Goal: Information Seeking & Learning: Compare options

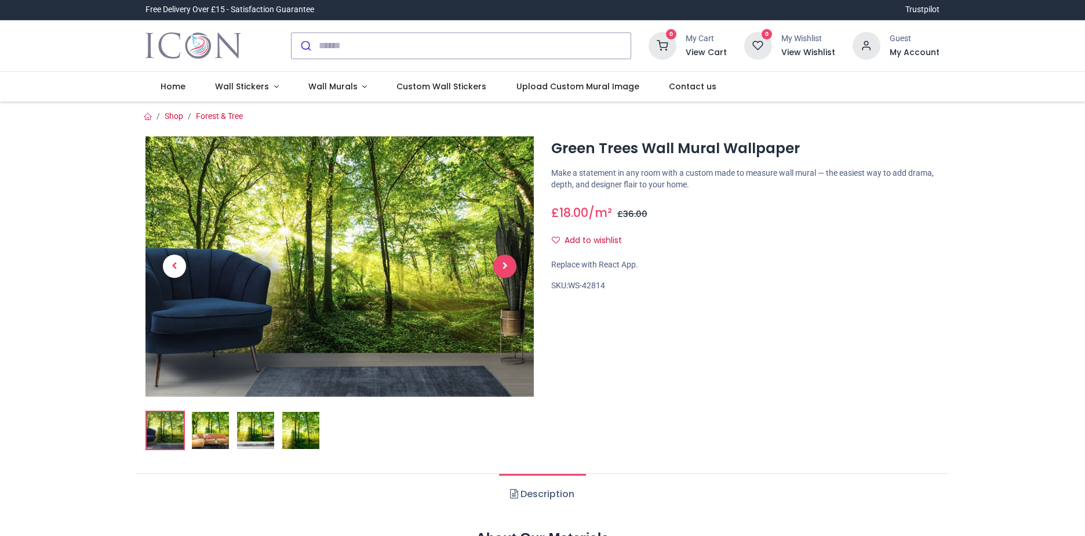
click at [507, 266] on span "Next" at bounding box center [504, 265] width 23 height 23
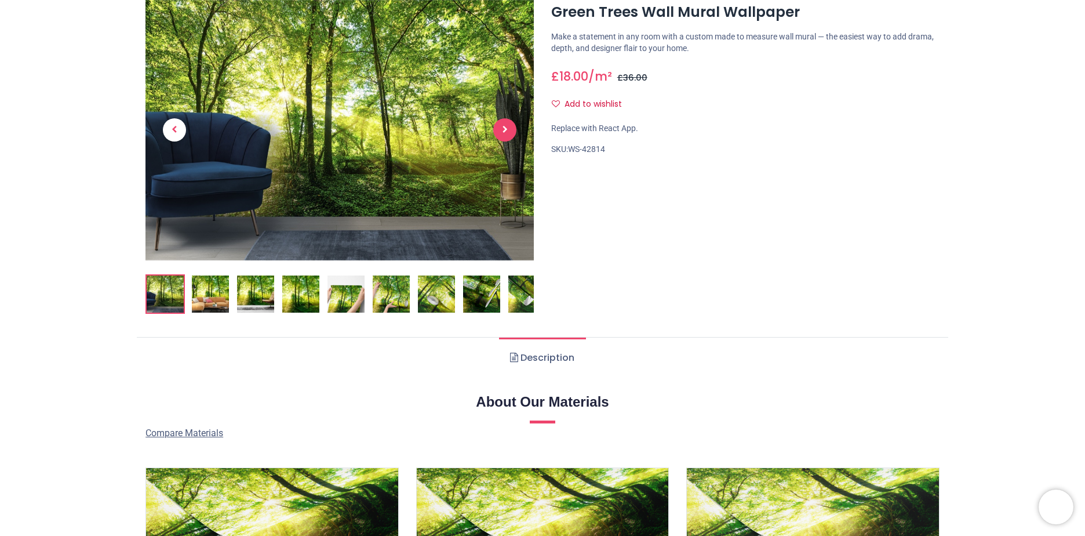
click at [500, 136] on span "Next" at bounding box center [504, 129] width 23 height 23
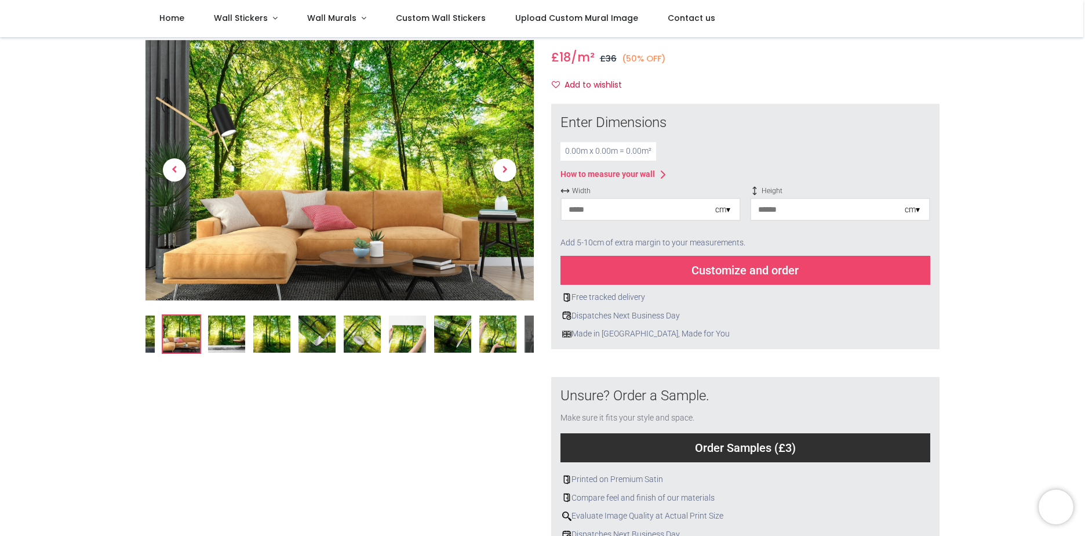
scroll to position [78, 0]
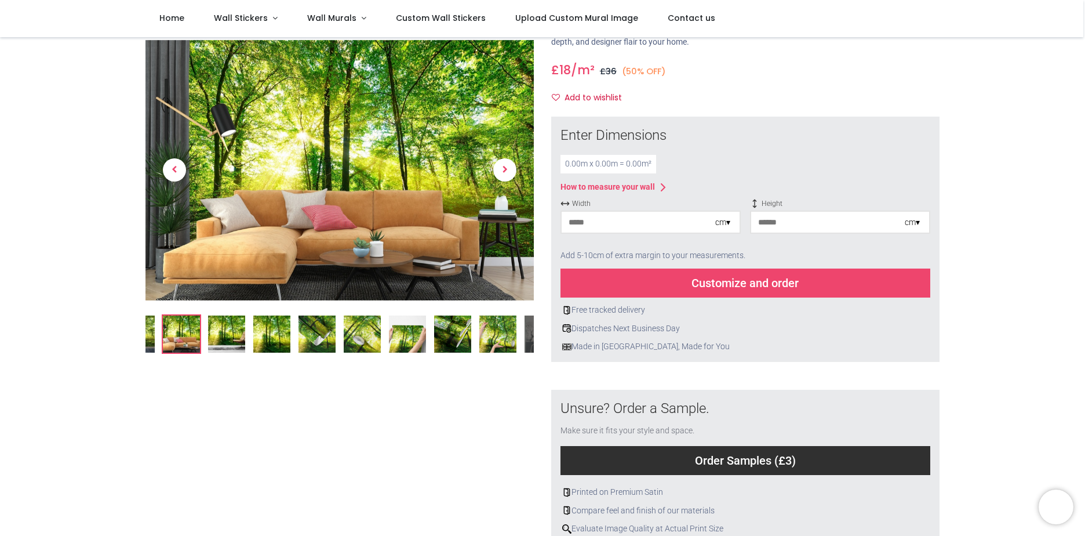
click at [230, 330] on img at bounding box center [226, 333] width 37 height 37
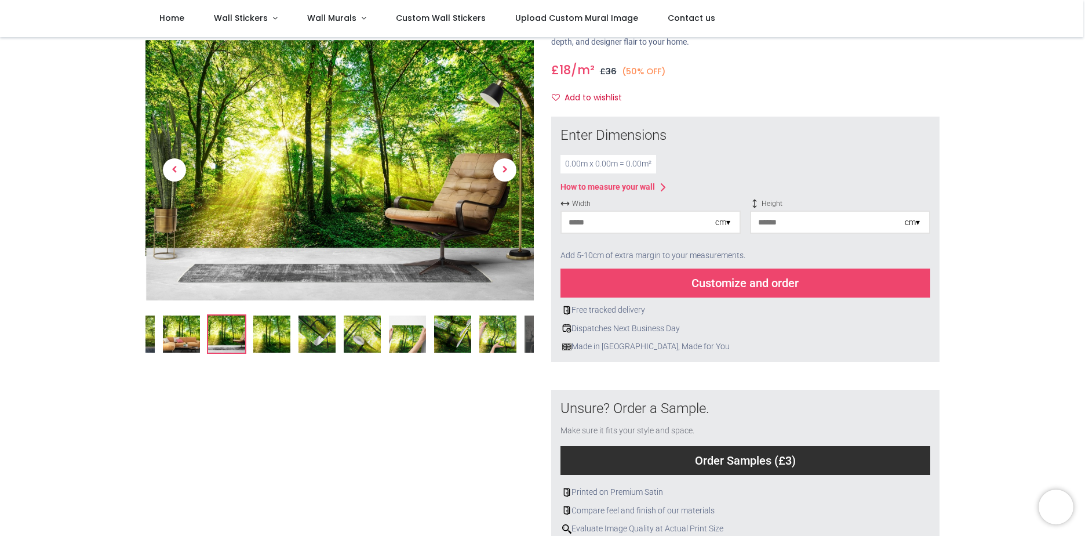
click at [261, 333] on img at bounding box center [271, 333] width 37 height 37
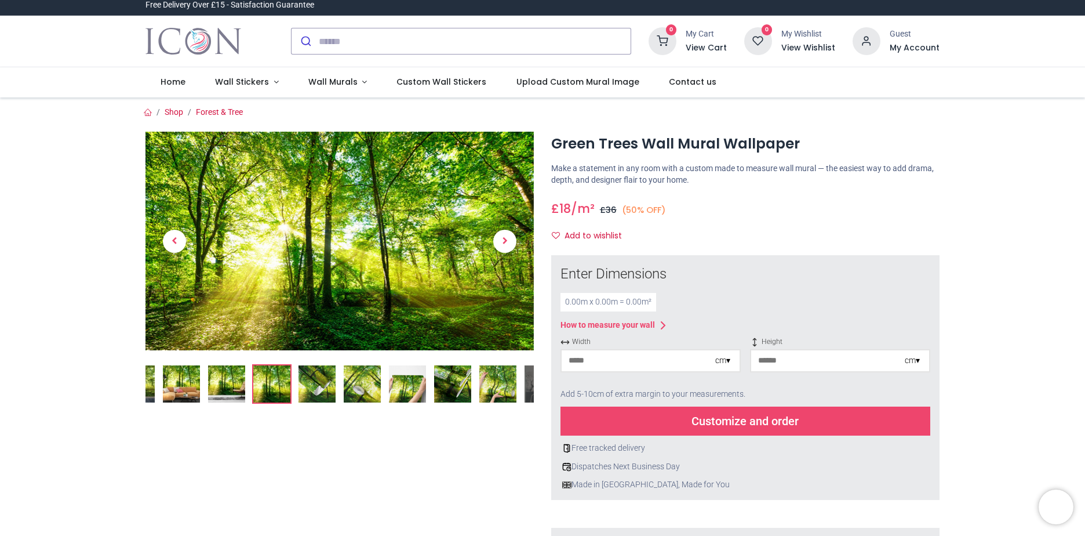
scroll to position [0, 0]
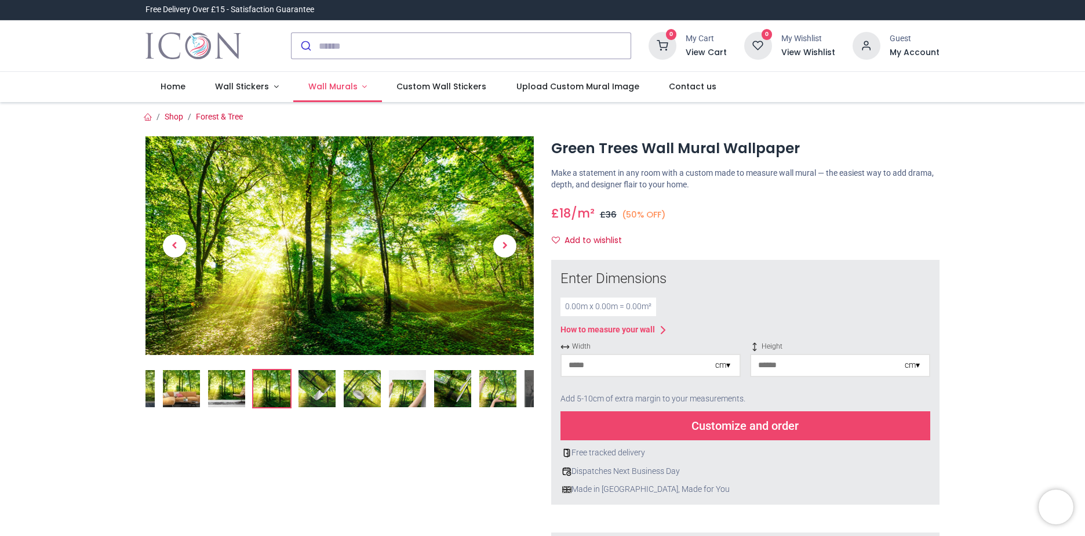
click at [355, 88] on link "Wall Murals" at bounding box center [337, 87] width 89 height 30
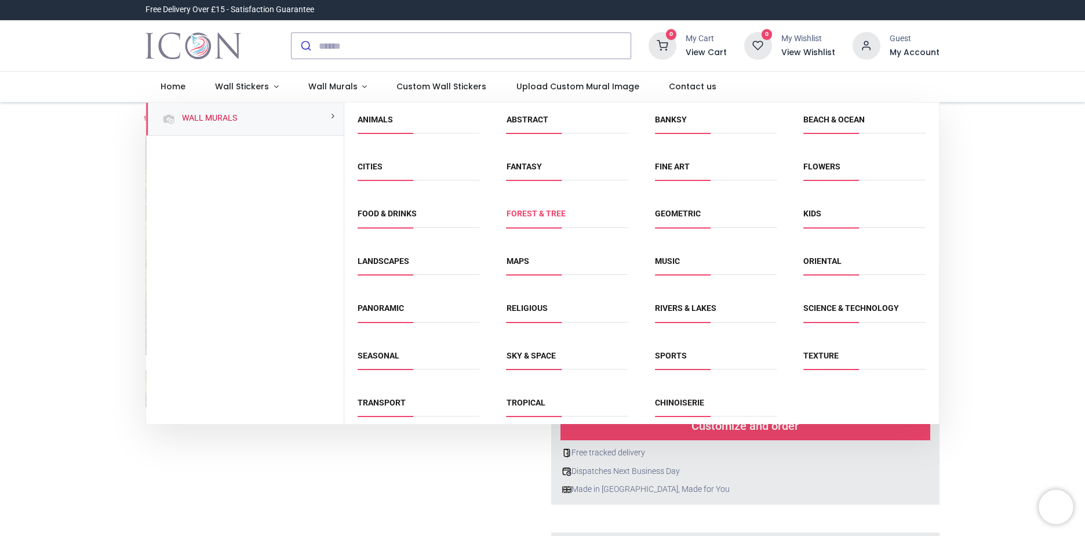
click at [538, 216] on link "Forest & Tree" at bounding box center [536, 213] width 59 height 9
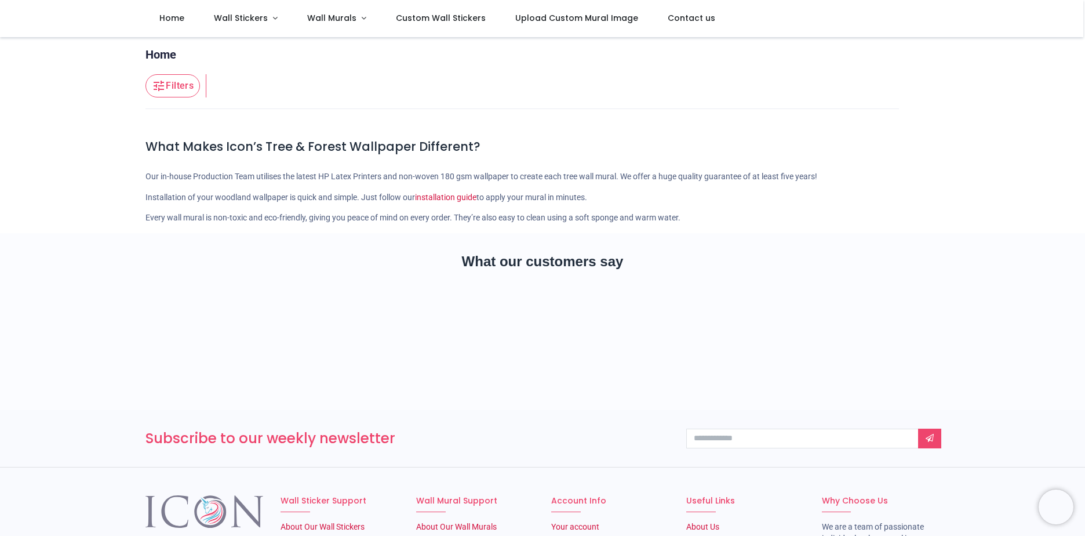
scroll to position [116, 0]
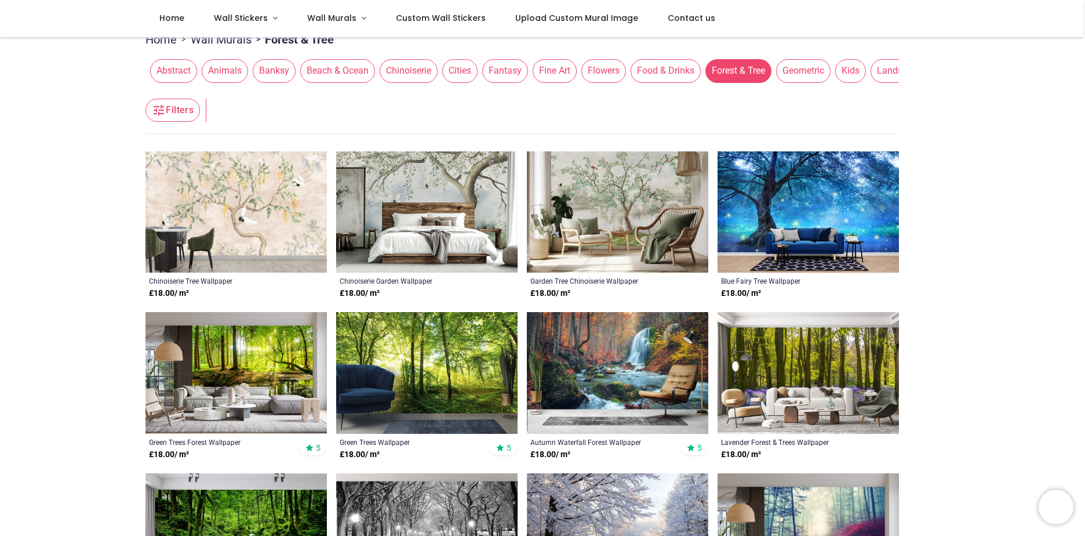
click at [833, 367] on img at bounding box center [808, 373] width 181 height 122
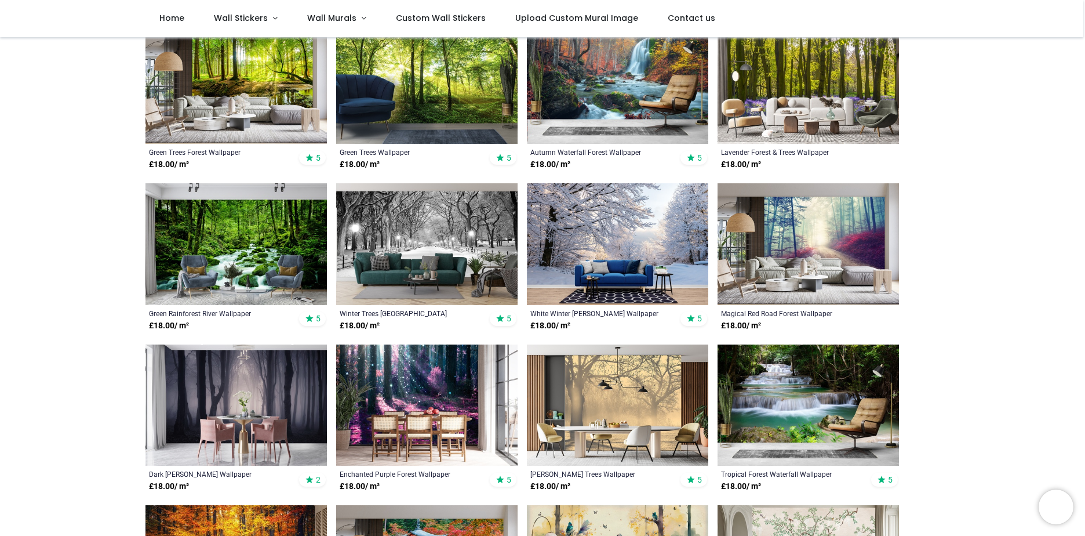
scroll to position [464, 0]
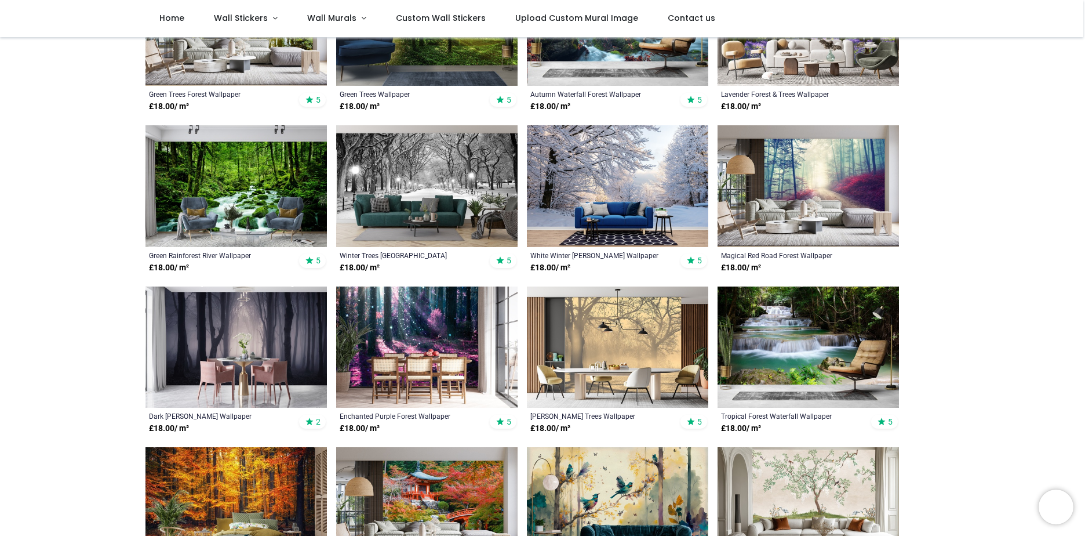
click at [263, 184] on img at bounding box center [235, 186] width 181 height 122
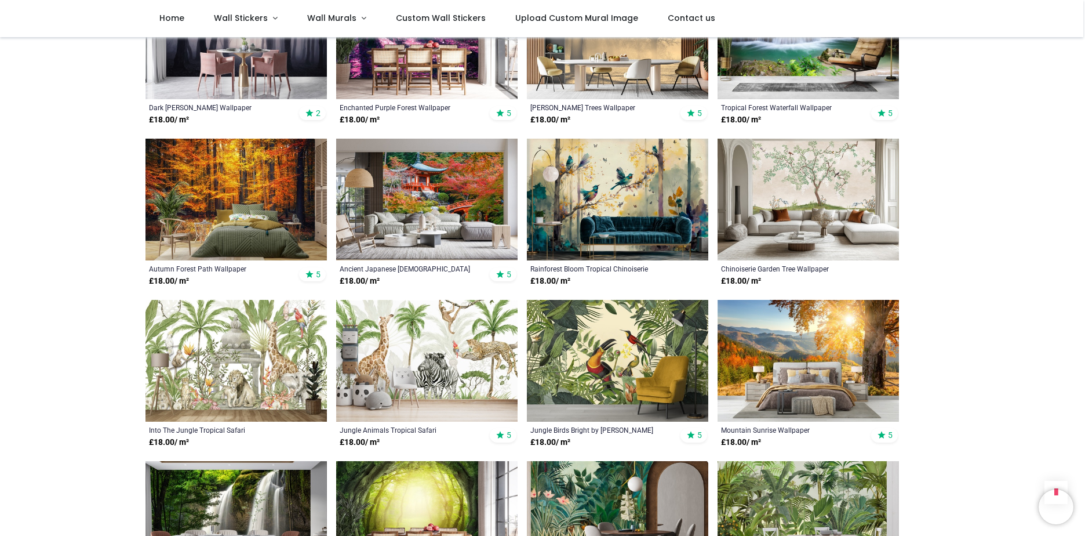
scroll to position [811, 0]
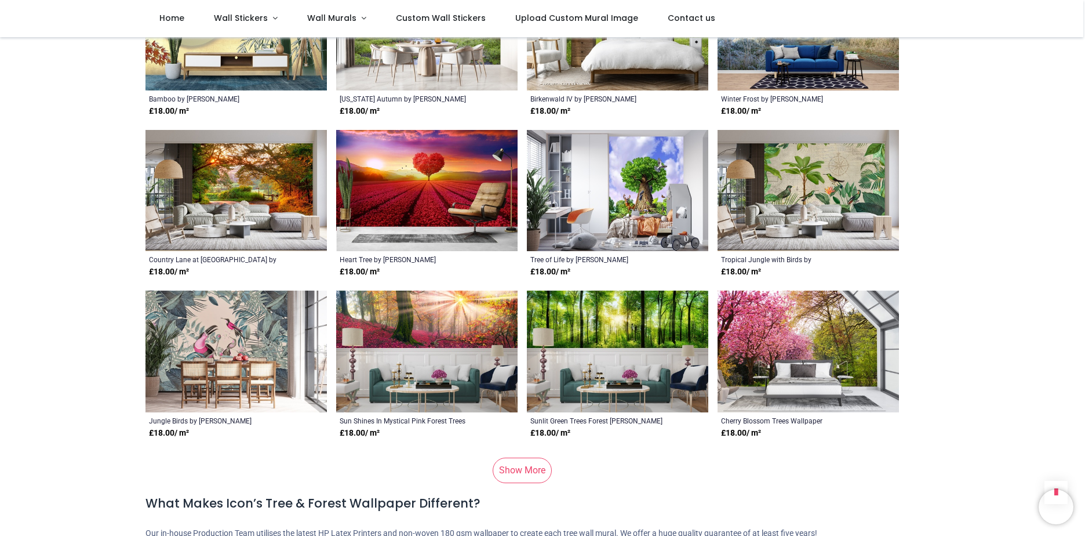
scroll to position [2087, 0]
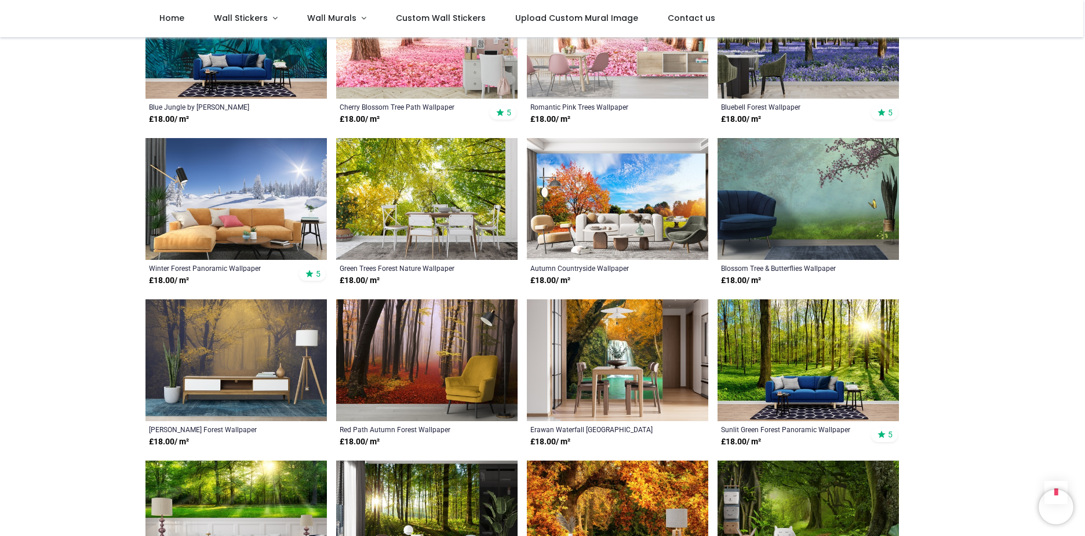
scroll to position [2724, 0]
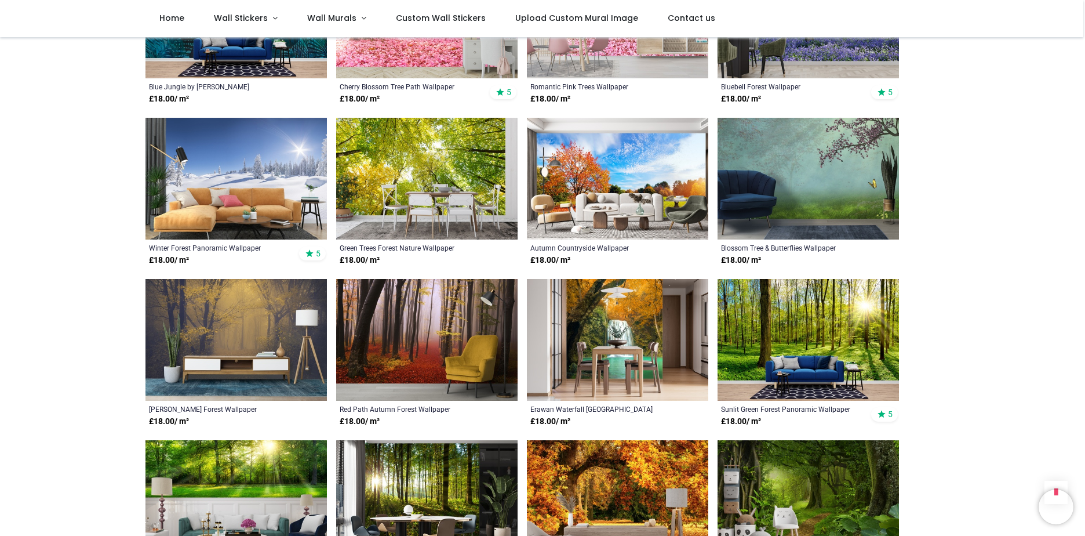
click at [838, 329] on img at bounding box center [808, 340] width 181 height 122
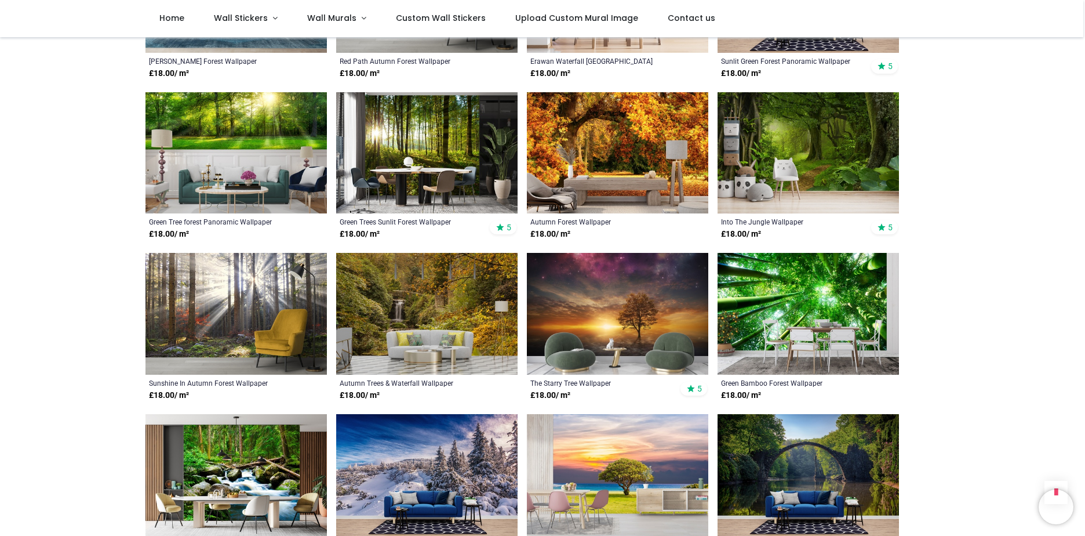
scroll to position [3246, 0]
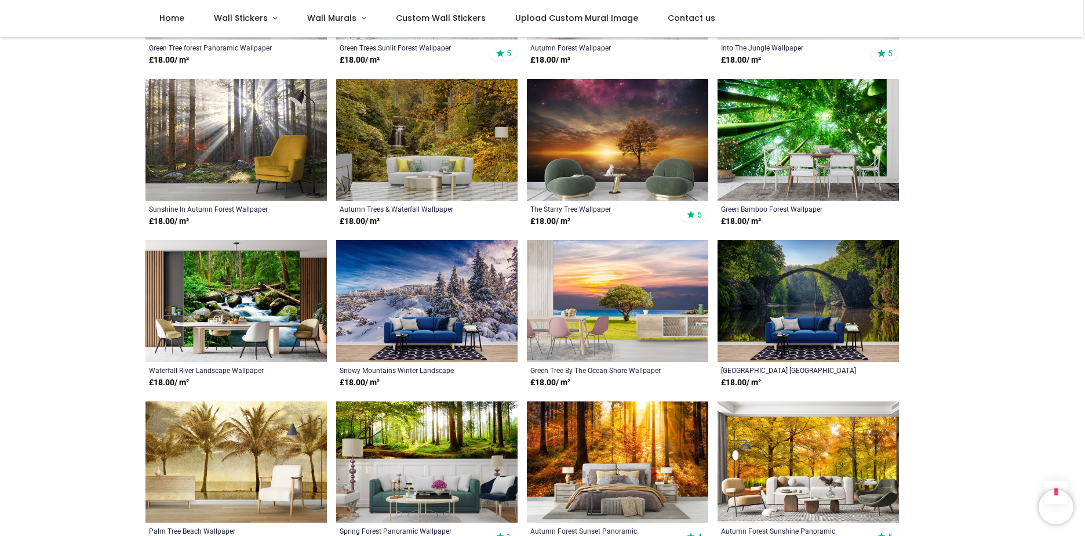
click at [848, 265] on img at bounding box center [808, 301] width 181 height 122
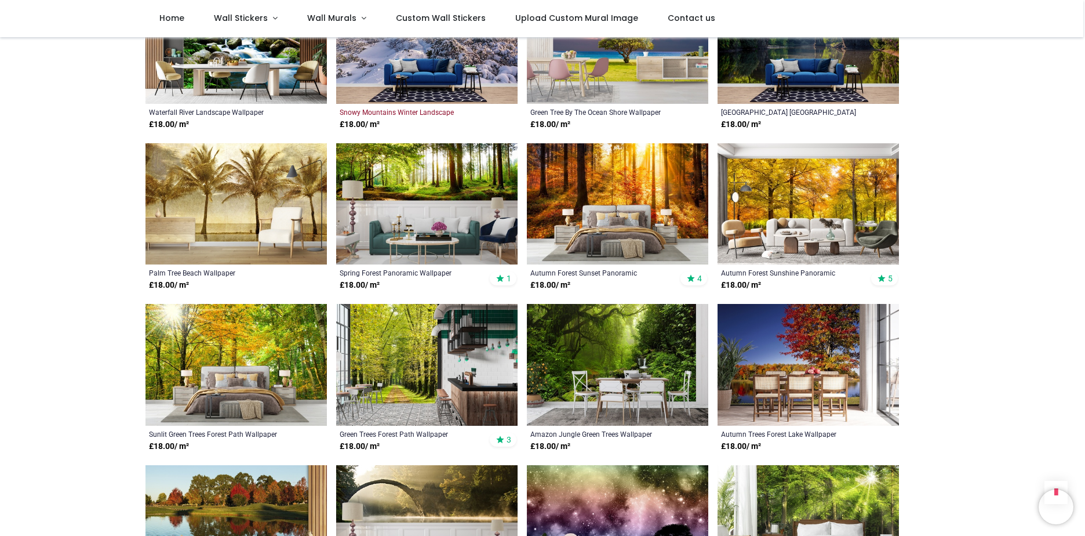
scroll to position [3535, 0]
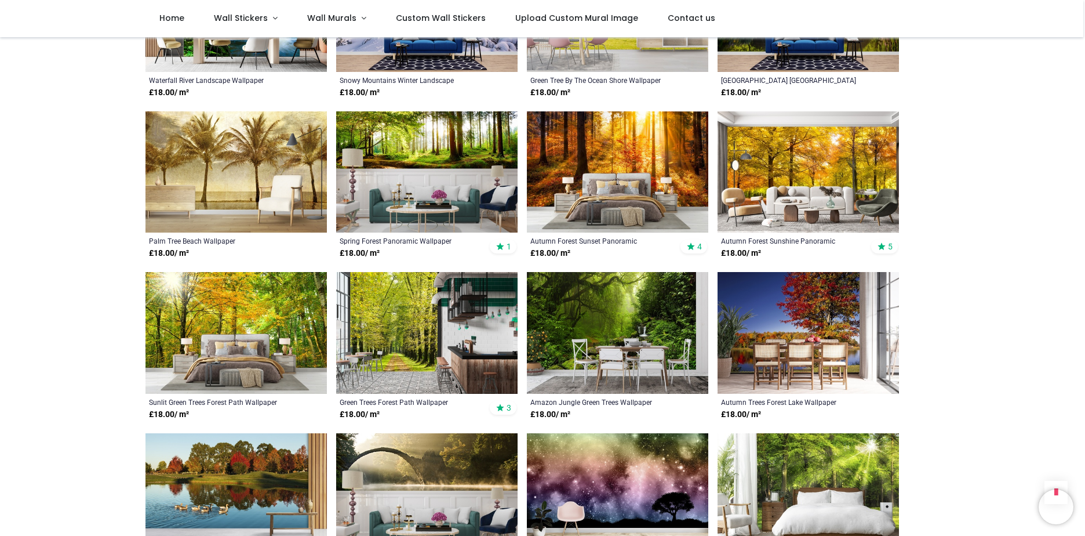
click at [407, 326] on img at bounding box center [426, 333] width 181 height 122
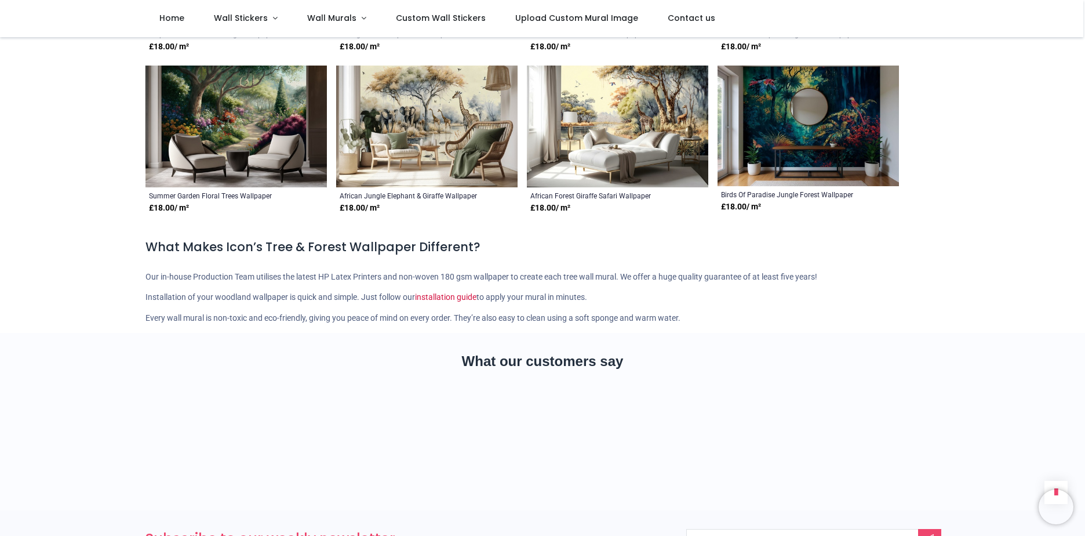
scroll to position [4463, 0]
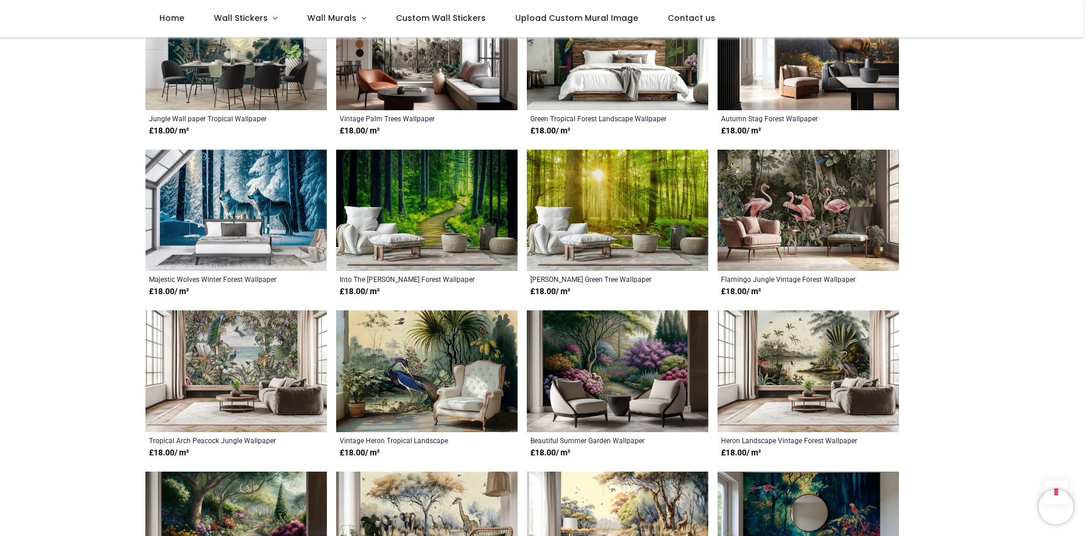
click at [429, 189] on img at bounding box center [426, 211] width 181 height 122
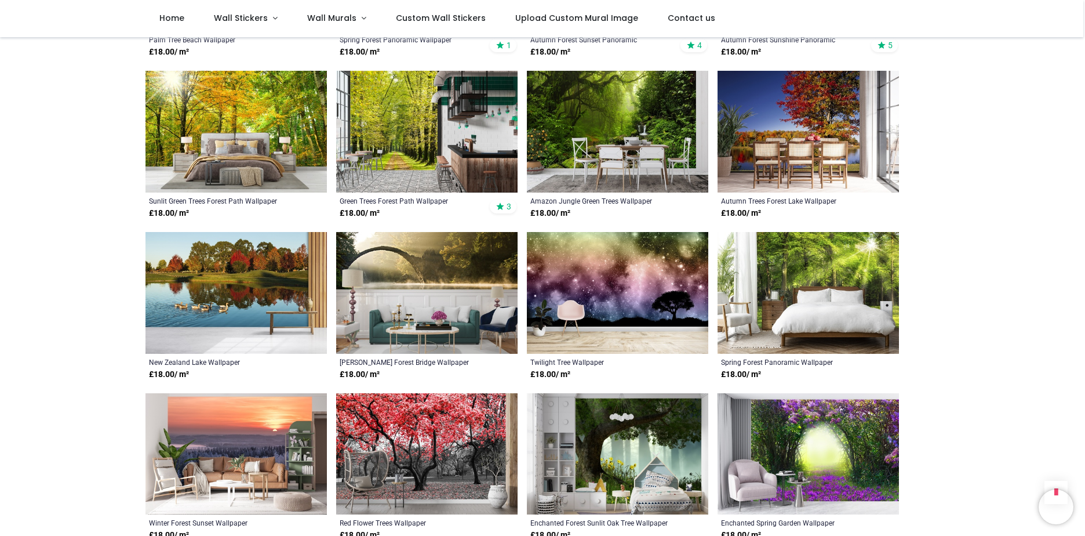
scroll to position [3709, 0]
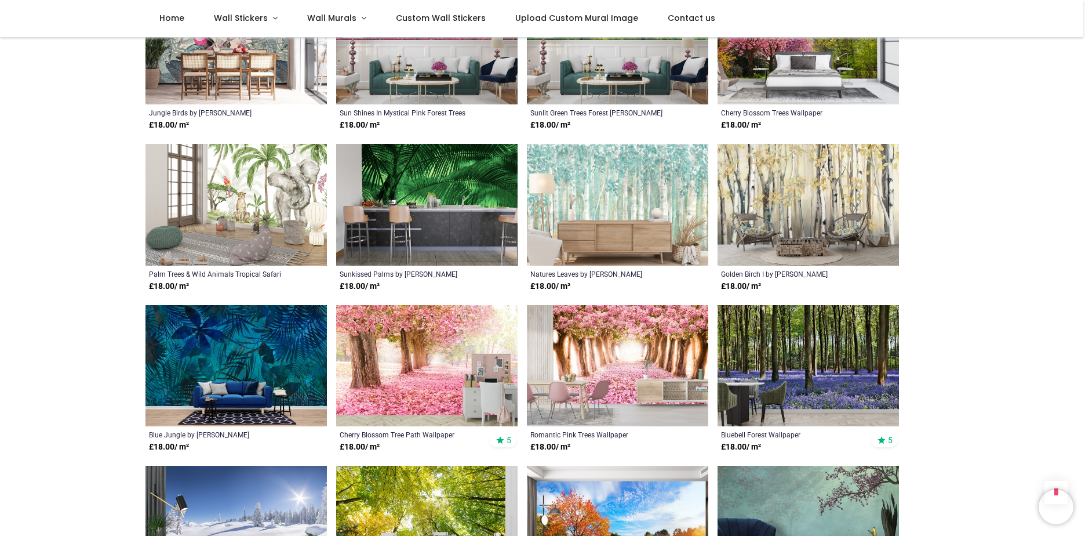
scroll to position [1913, 0]
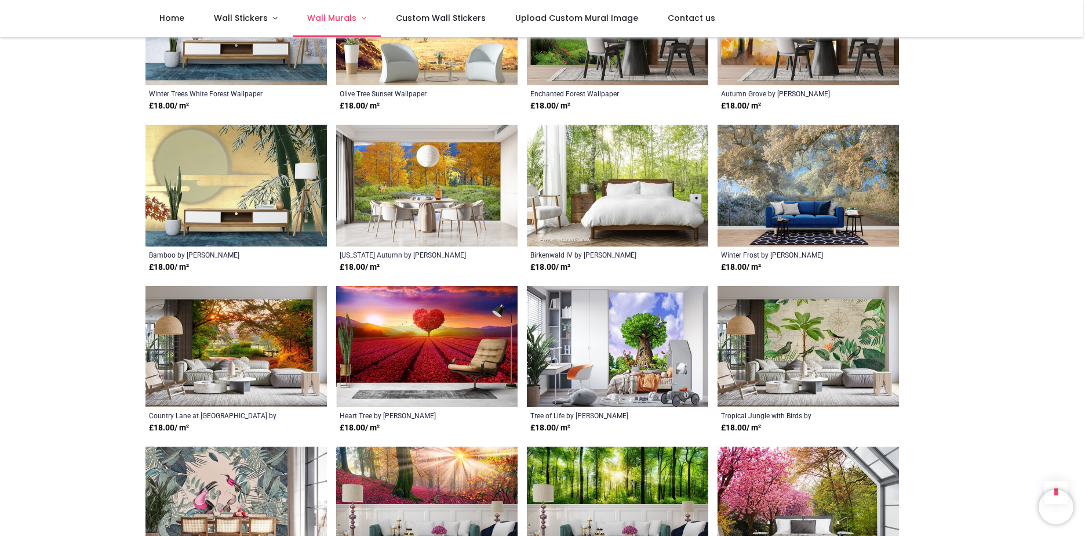
click at [349, 15] on span "Wall Murals" at bounding box center [331, 18] width 49 height 12
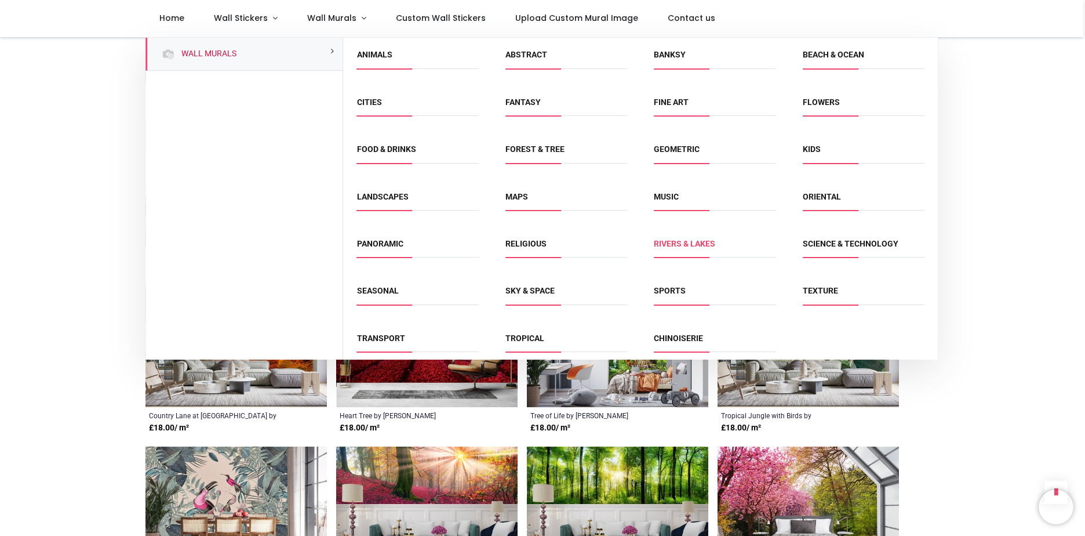
click at [660, 244] on link "Rivers & Lakes" at bounding box center [684, 243] width 61 height 9
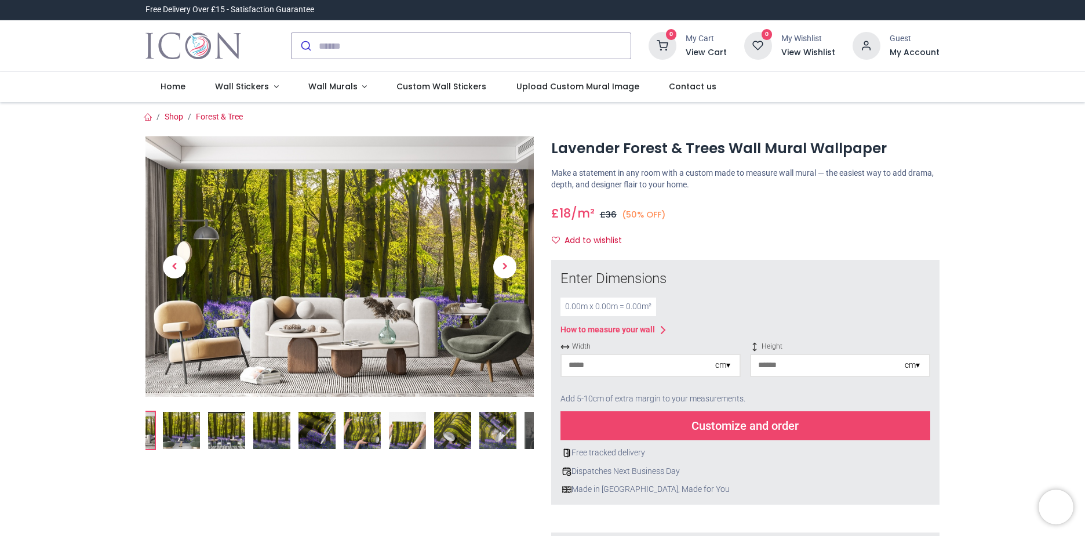
click at [278, 435] on img at bounding box center [271, 430] width 37 height 37
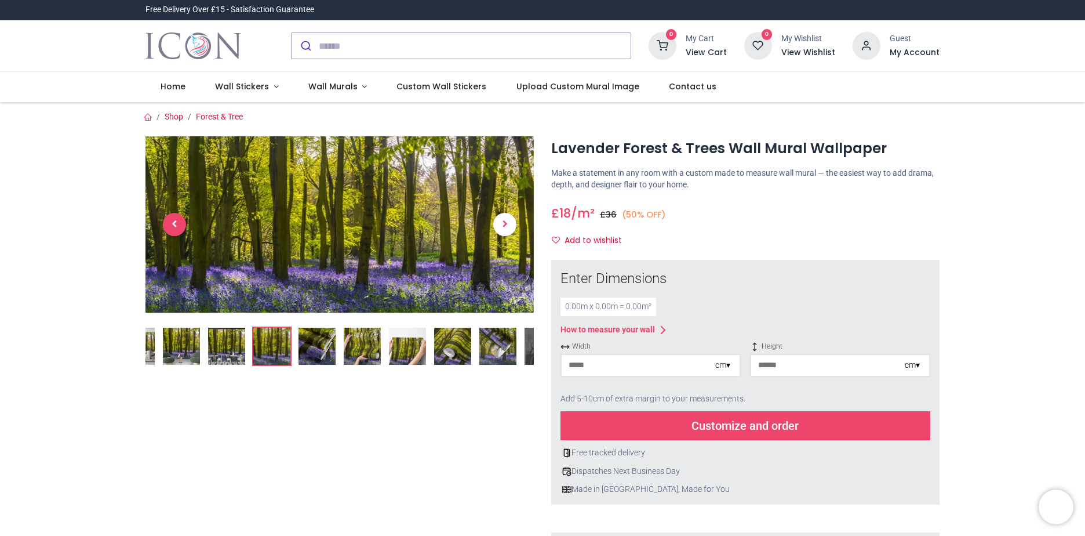
click at [174, 224] on span "Previous" at bounding box center [174, 224] width 23 height 23
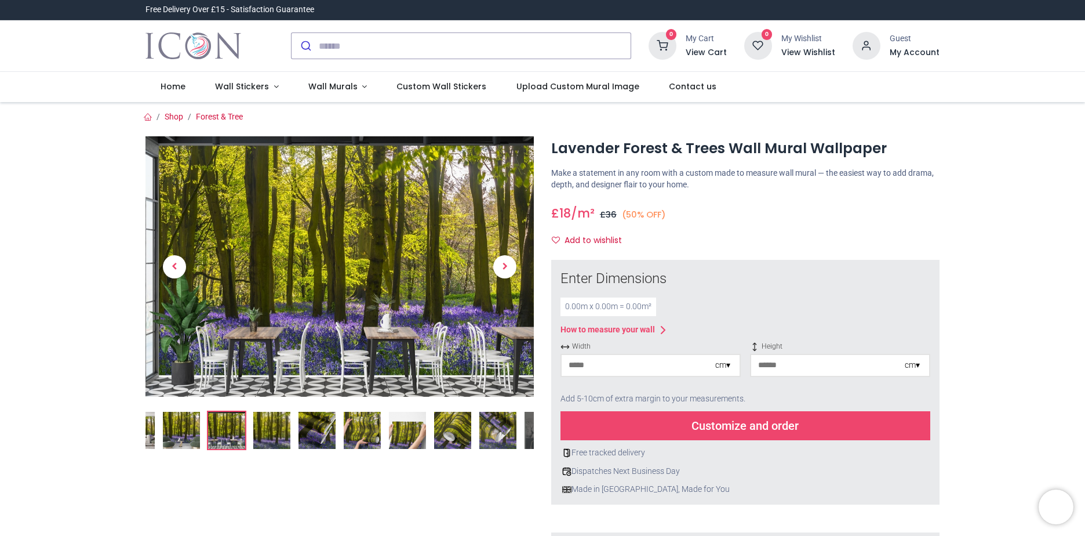
click at [372, 273] on img at bounding box center [339, 266] width 388 height 260
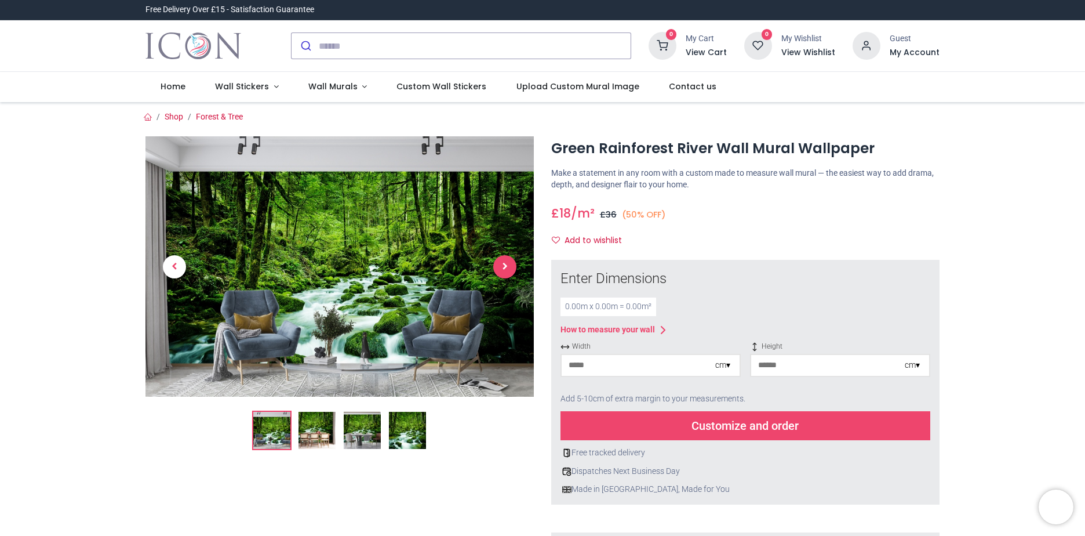
click at [501, 264] on span "Next" at bounding box center [504, 266] width 23 height 23
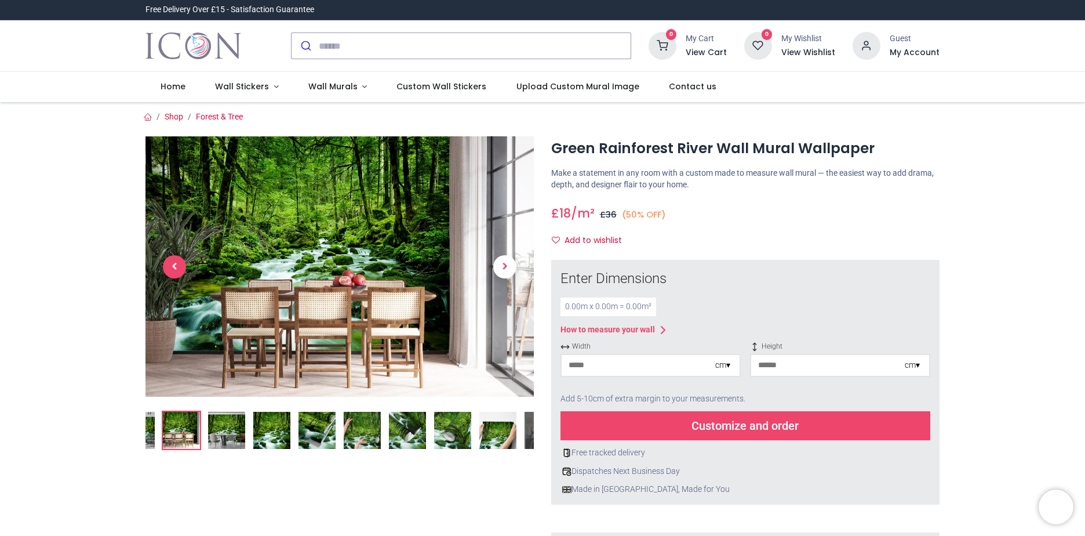
click at [179, 264] on span "Previous" at bounding box center [174, 266] width 23 height 23
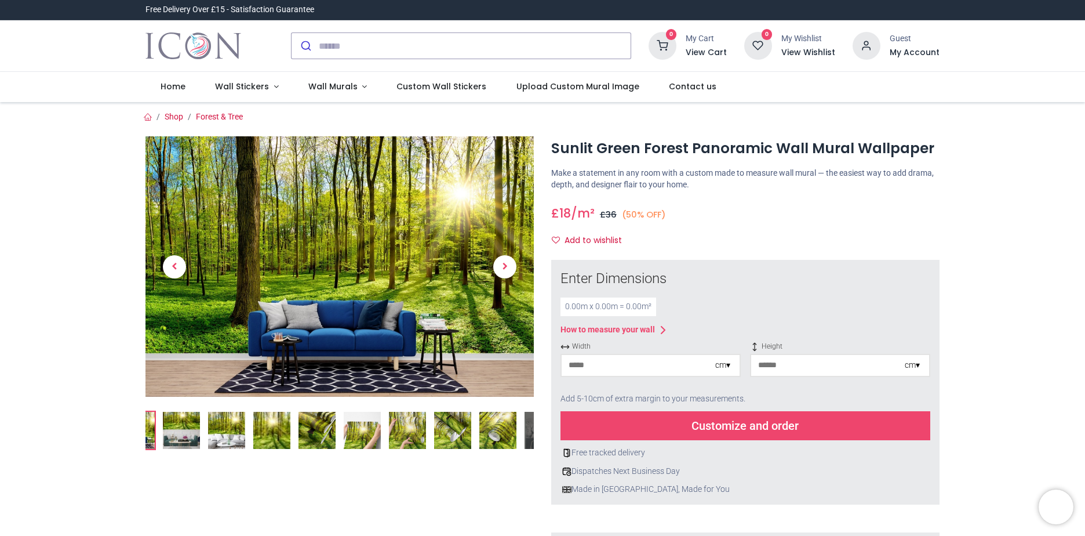
click at [729, 366] on div "cm ▾" at bounding box center [722, 365] width 15 height 12
click at [708, 316] on div "Enter Dimensions 0.00 m x 0.00 m = 0.00 m² How to measure your wall Width cm ▾ …" at bounding box center [745, 382] width 370 height 226
click at [590, 308] on div "0.00 m x 0.00 m = 0.00 m²" at bounding box center [608, 306] width 96 height 19
click at [614, 306] on div "0.00 m x 0.00 m = 0.00 m²" at bounding box center [608, 306] width 96 height 19
click at [603, 307] on div "0.00 m x 0.00 m = 0.00 m²" at bounding box center [608, 306] width 96 height 19
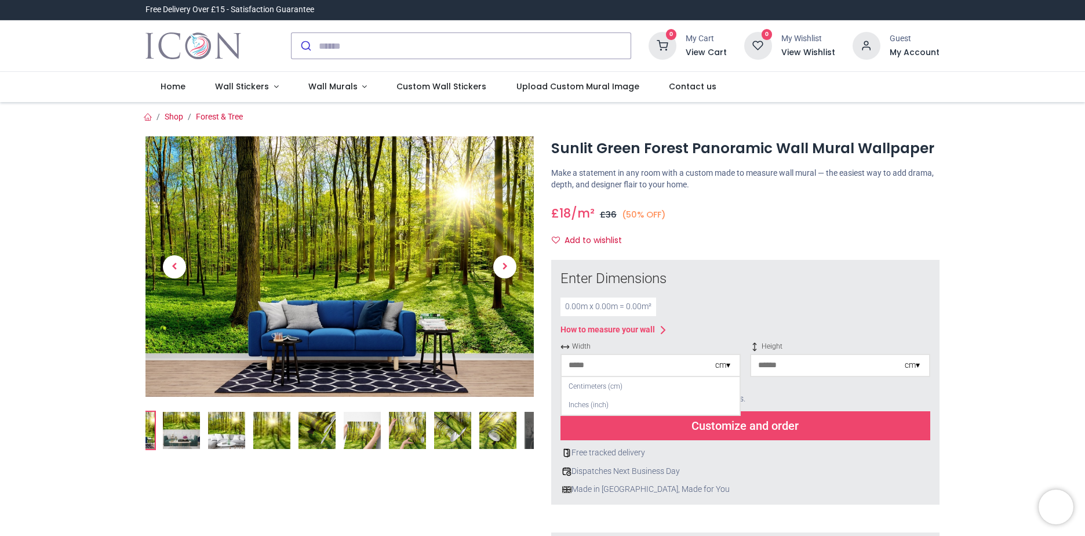
click at [582, 305] on div "0.00 m x 0.00 m = 0.00 m²" at bounding box center [608, 306] width 96 height 19
click at [578, 305] on div "0.00 m x 0.00 m = 0.00 m²" at bounding box center [608, 306] width 96 height 19
click at [576, 307] on div "0.00 m x 0.00 m = 0.00 m²" at bounding box center [608, 306] width 96 height 19
click at [574, 307] on div "0.00 m x 0.00 m = 0.00 m²" at bounding box center [608, 306] width 96 height 19
click at [570, 308] on div "0.00 m x 0.00 m = 0.00 m²" at bounding box center [608, 306] width 96 height 19
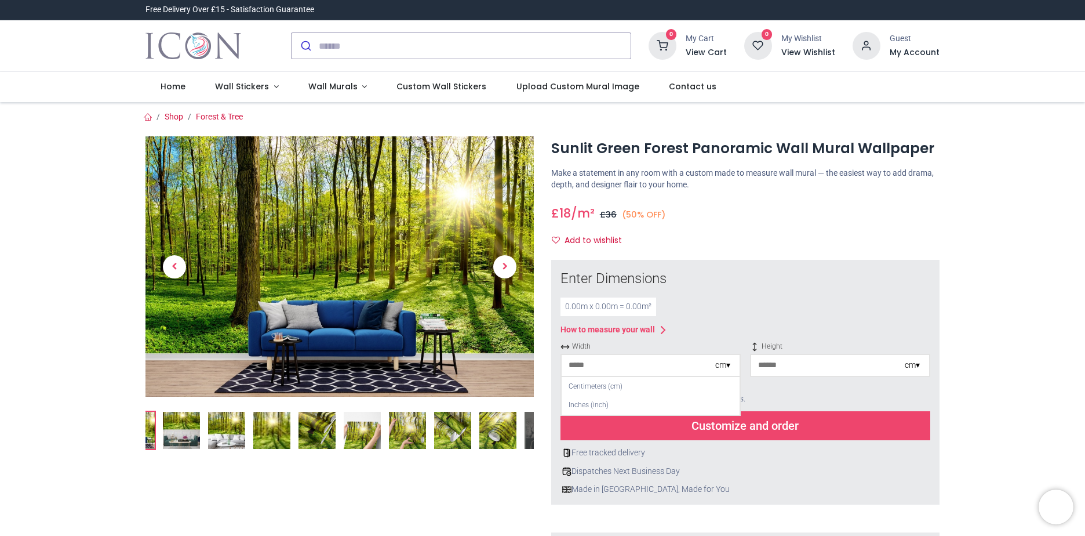
click at [713, 239] on div "Add to wishlist" at bounding box center [745, 241] width 388 height 20
click at [587, 306] on div "0.00 m x 0.00 m = 0.00 m²" at bounding box center [608, 306] width 96 height 19
click at [578, 308] on div "0.00 m x 0.00 m = 0.00 m²" at bounding box center [608, 306] width 96 height 19
click at [574, 308] on div "0.00 m x 0.00 m = 0.00 m²" at bounding box center [608, 306] width 96 height 19
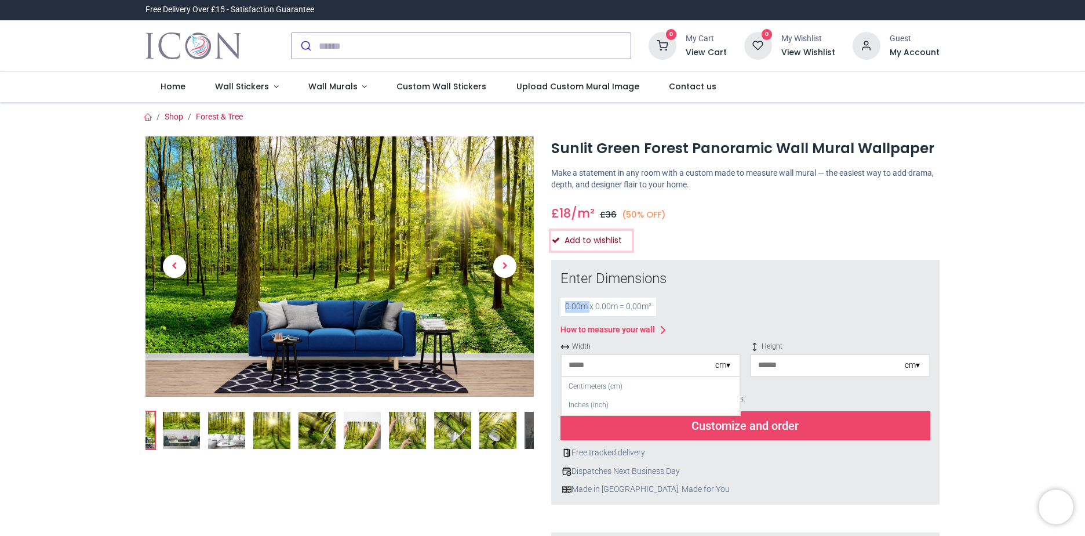
drag, startPoint x: 574, startPoint y: 308, endPoint x: 622, endPoint y: 232, distance: 89.9
click at [622, 232] on button "Add to wishlist" at bounding box center [591, 241] width 81 height 20
click at [668, 254] on div "Sunlit Green Forest Panoramic Wall Mural Wallpaper https://www.iconwallstickers…" at bounding box center [745, 472] width 406 height 673
drag, startPoint x: 656, startPoint y: 387, endPoint x: 621, endPoint y: 354, distance: 48.0
click at [656, 388] on div "Centimeters (cm)" at bounding box center [651, 386] width 178 height 19
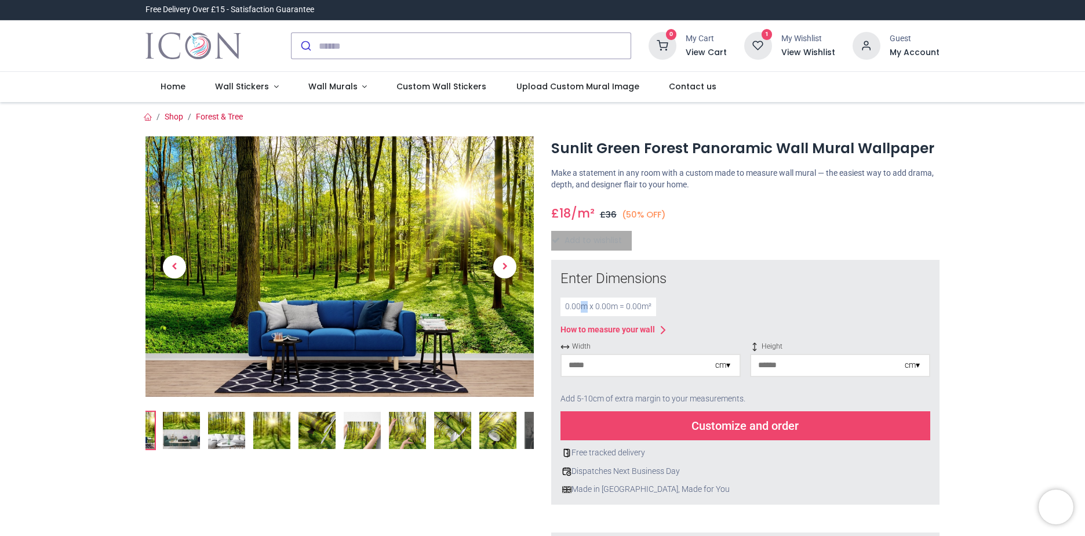
click at [580, 310] on div "0.00 m x 0.00 m = 0.00 m²" at bounding box center [608, 306] width 96 height 19
click at [577, 308] on div "0.00 m x 0.00 m = 0.00 m²" at bounding box center [608, 306] width 96 height 19
drag, startPoint x: 577, startPoint y: 308, endPoint x: 552, endPoint y: 309, distance: 24.9
click at [552, 309] on div "Enter Dimensions 0.00 m x 0.00 m = 0.00 m² How to measure your wall Width cm ▾ …" at bounding box center [745, 382] width 388 height 245
drag, startPoint x: 552, startPoint y: 309, endPoint x: 716, endPoint y: 234, distance: 180.5
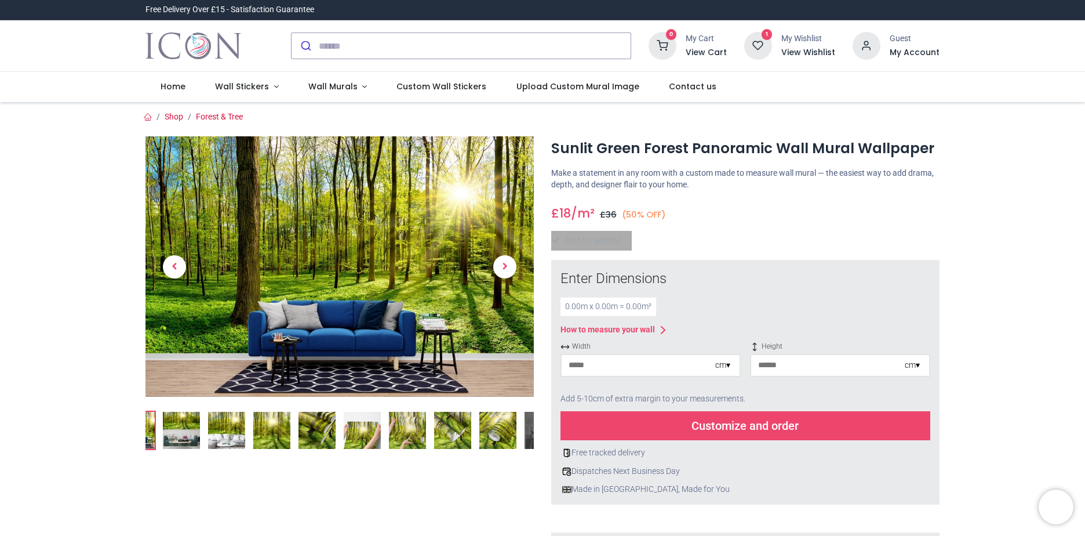
click at [716, 234] on div "Add to wishlist" at bounding box center [745, 241] width 388 height 20
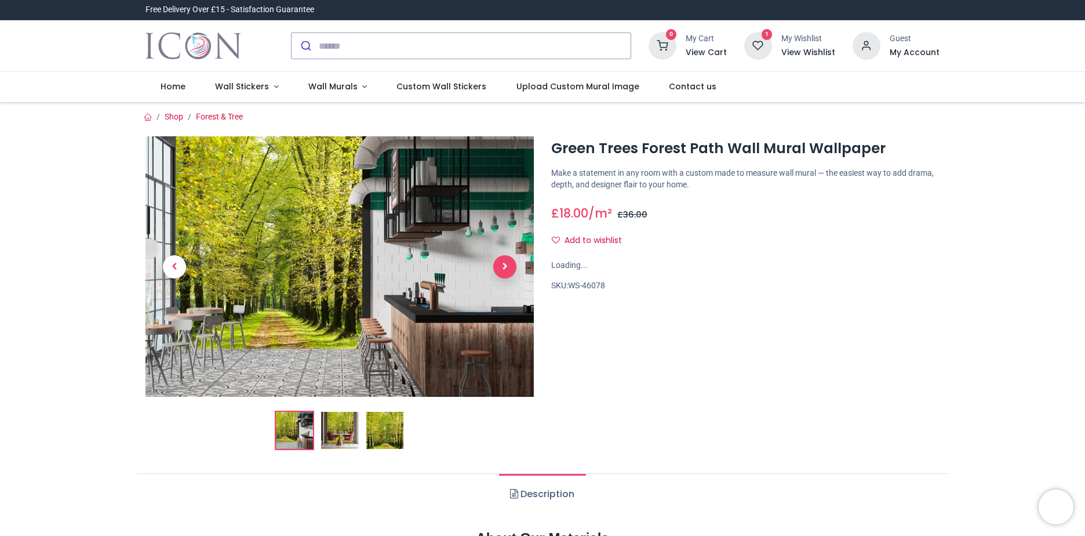
click at [507, 265] on span "Next" at bounding box center [504, 266] width 23 height 23
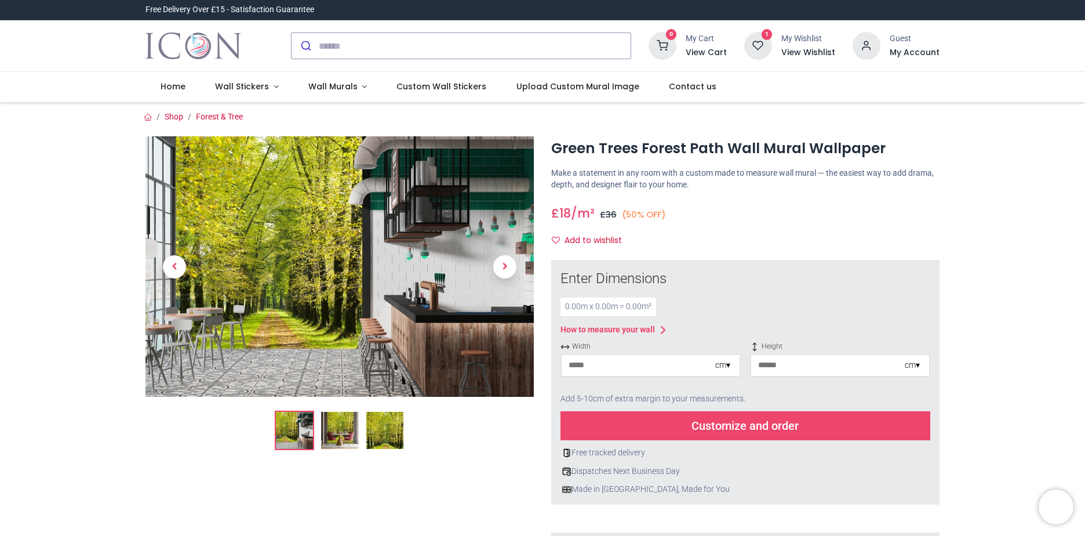
click at [507, 265] on span "Next" at bounding box center [504, 266] width 23 height 23
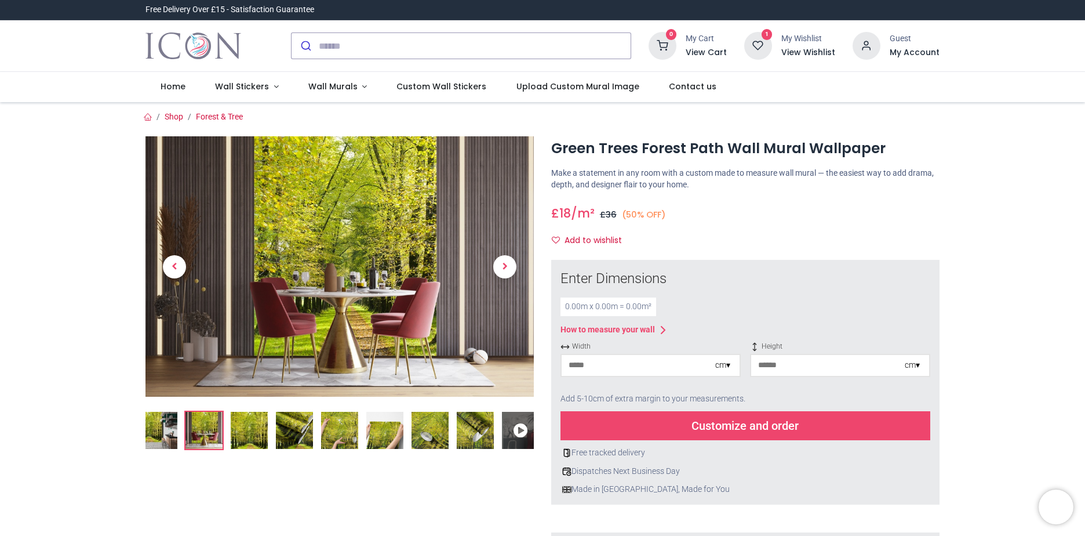
click at [570, 307] on div "0.00 m x 0.00 m = 0.00 m²" at bounding box center [608, 306] width 96 height 19
click at [576, 305] on div "0.00 m x 0.00 m = 0.00 m²" at bounding box center [608, 306] width 96 height 19
click at [258, 436] on img at bounding box center [249, 430] width 37 height 37
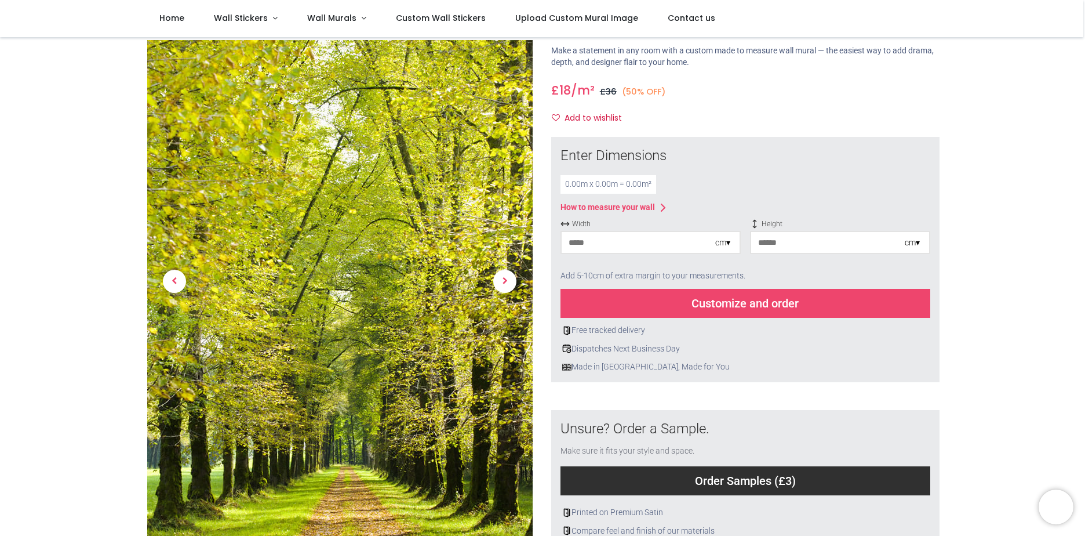
scroll to position [116, 0]
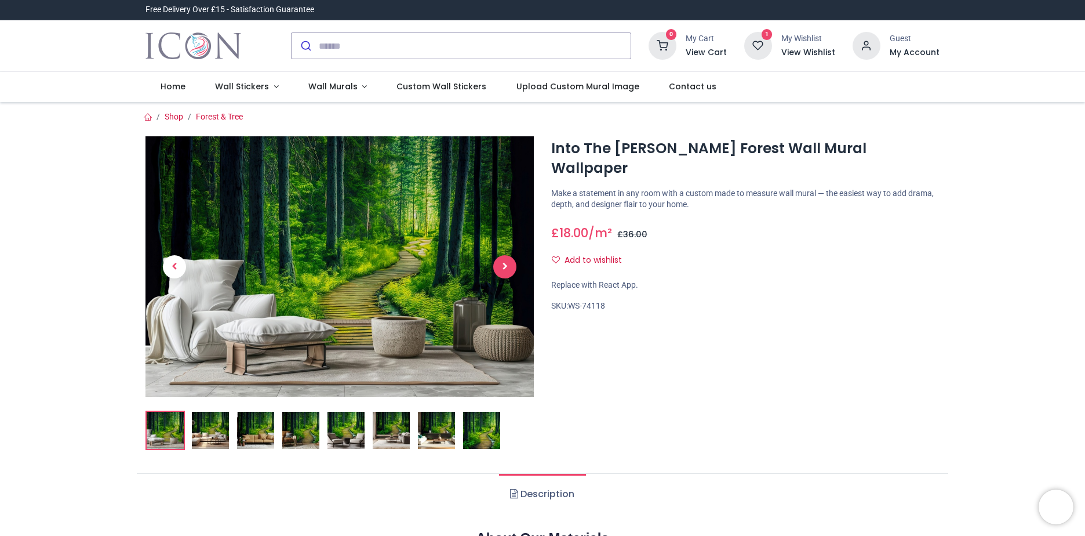
click at [501, 259] on span "Next" at bounding box center [504, 266] width 23 height 23
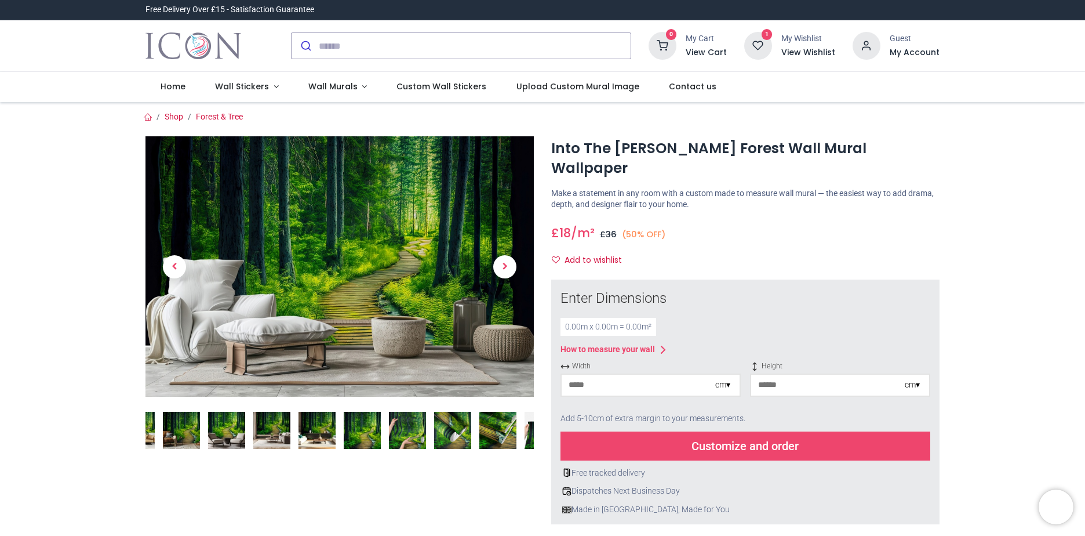
click at [370, 420] on img at bounding box center [362, 430] width 37 height 37
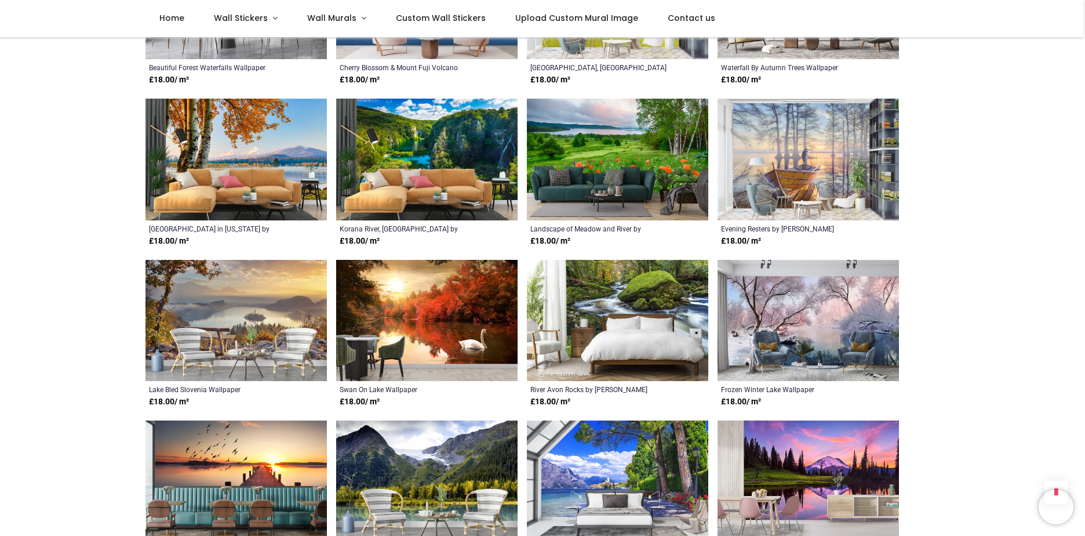
scroll to position [522, 0]
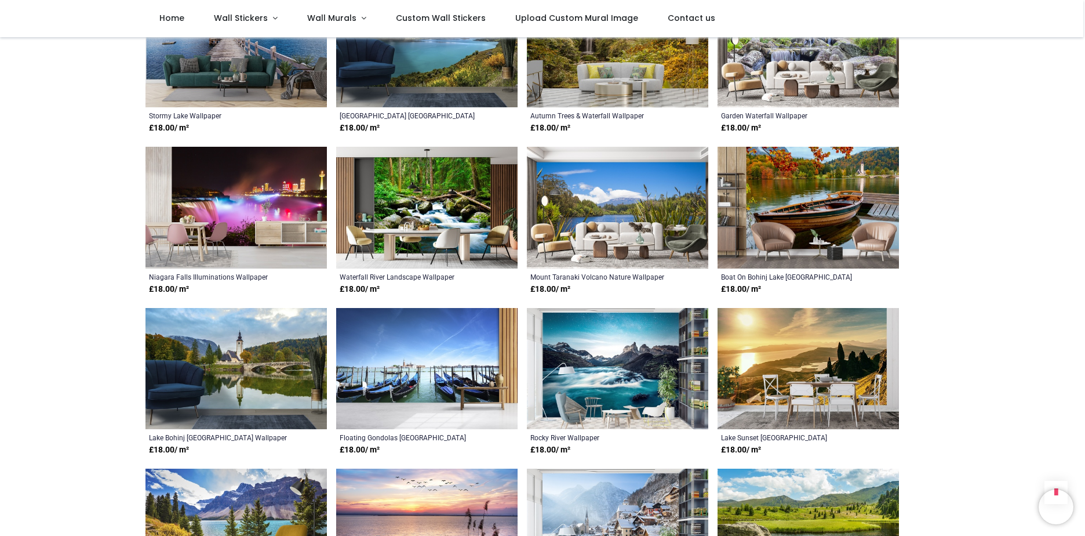
scroll to position [1913, 0]
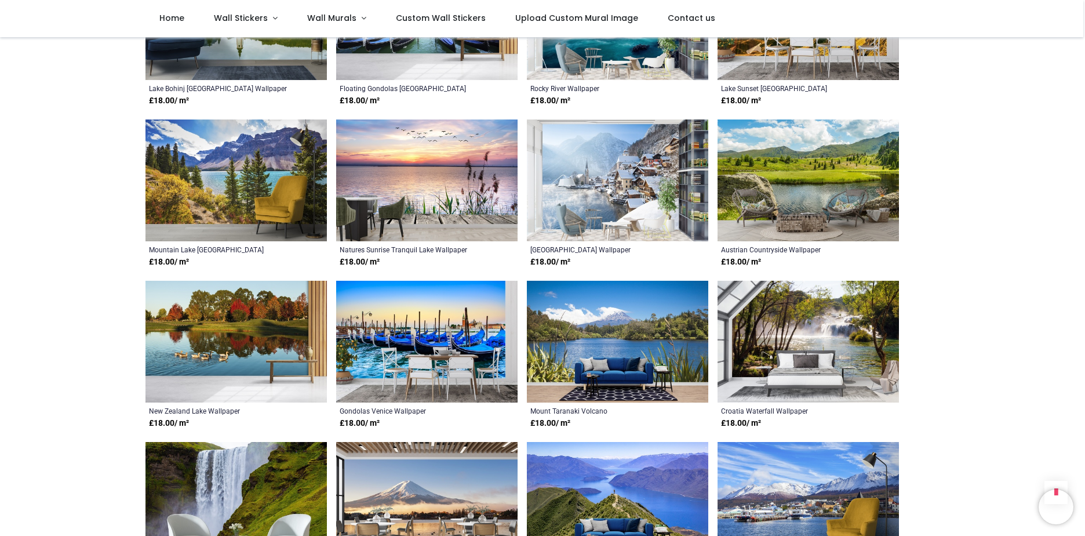
scroll to position [2492, 0]
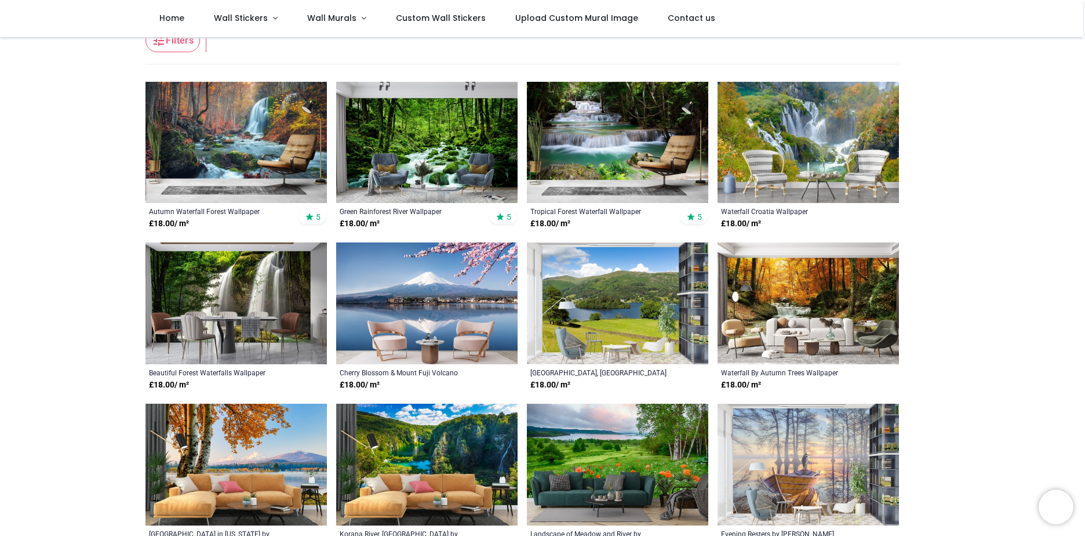
scroll to position [232, 0]
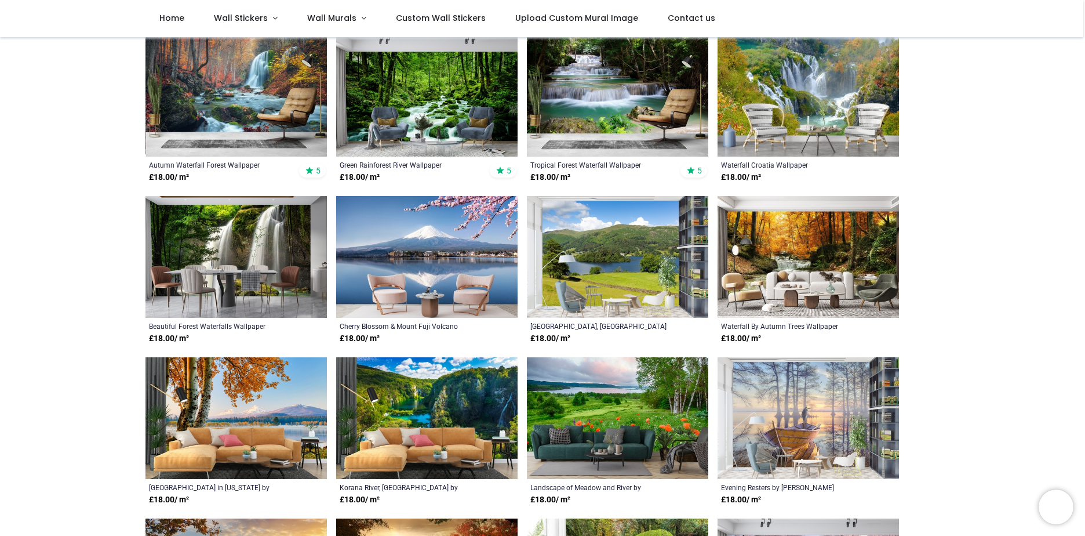
click at [620, 250] on img at bounding box center [617, 257] width 181 height 122
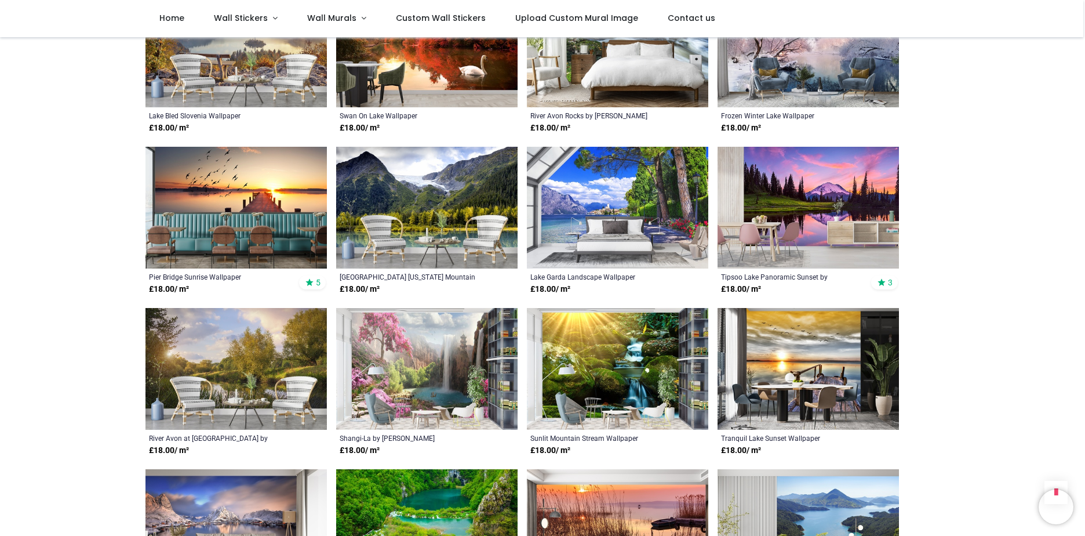
scroll to position [811, 0]
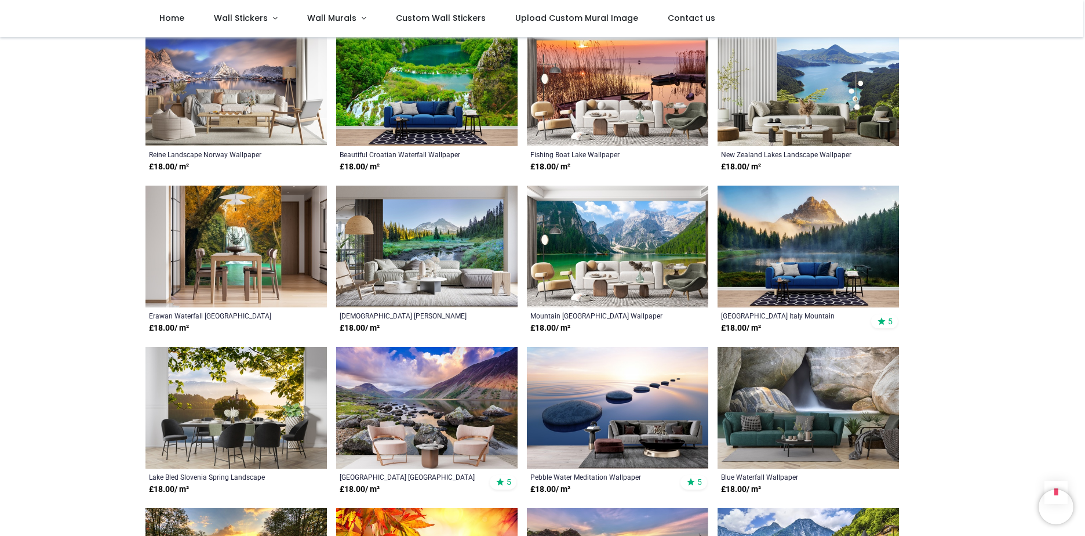
scroll to position [1217, 0]
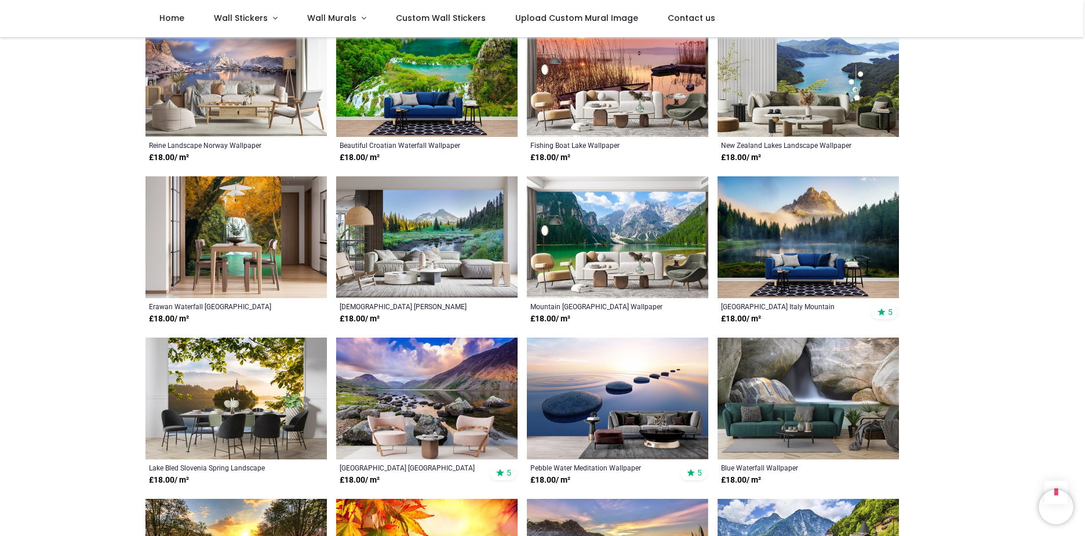
click at [609, 229] on img at bounding box center [617, 237] width 181 height 122
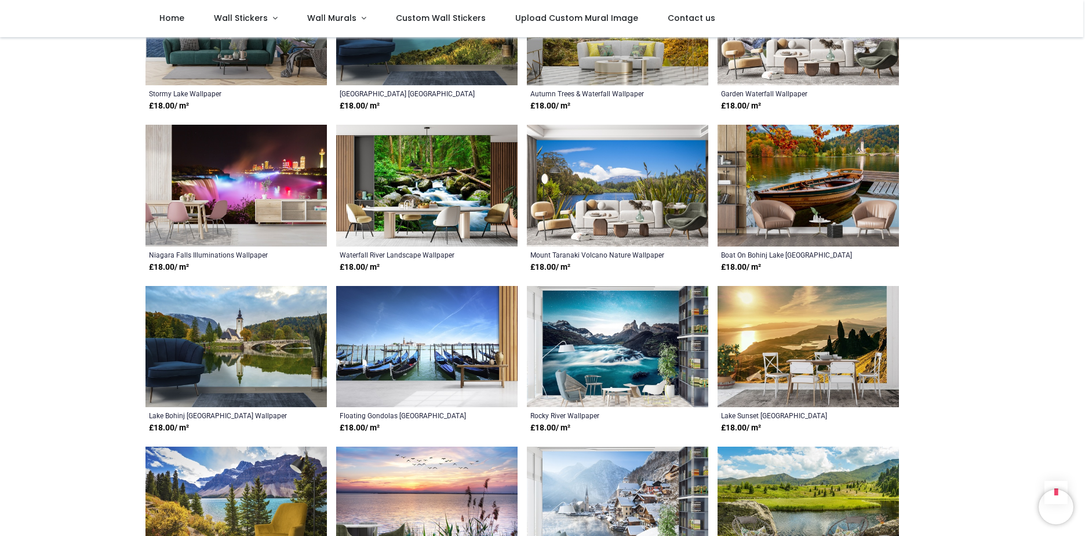
scroll to position [1971, 0]
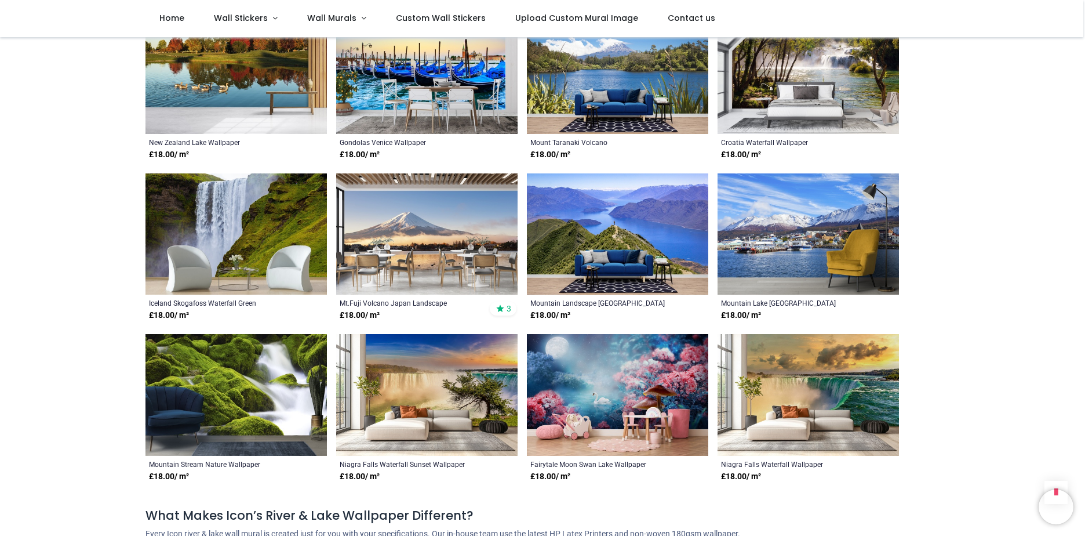
scroll to position [2550, 0]
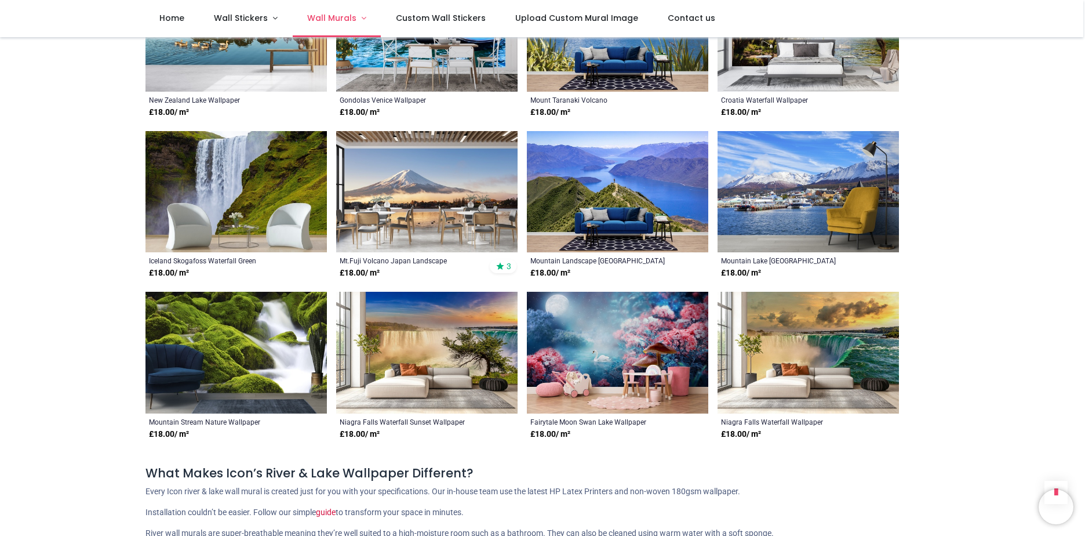
click at [347, 19] on span "Wall Murals" at bounding box center [331, 18] width 49 height 12
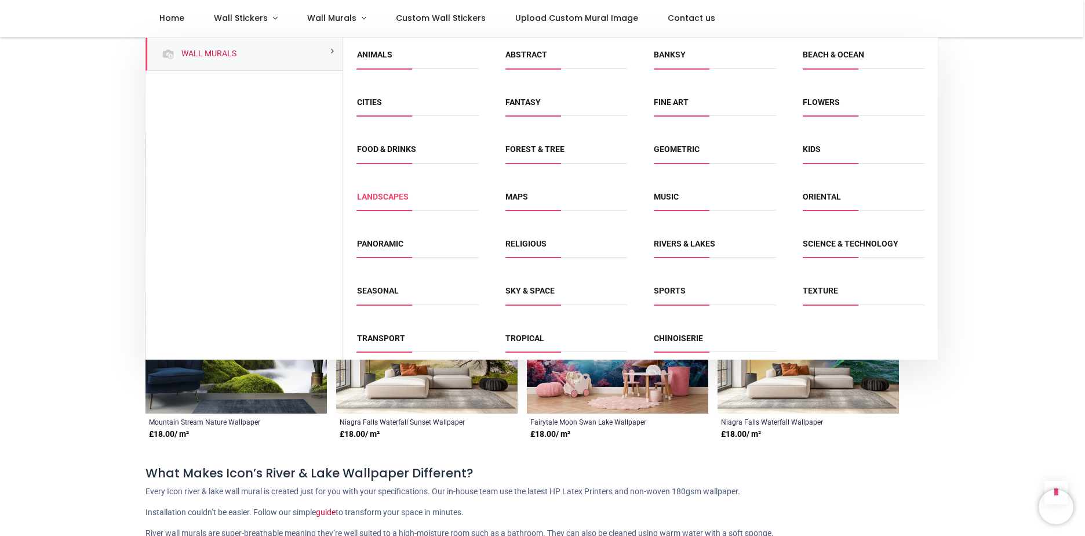
click at [381, 196] on link "Landscapes" at bounding box center [383, 196] width 52 height 9
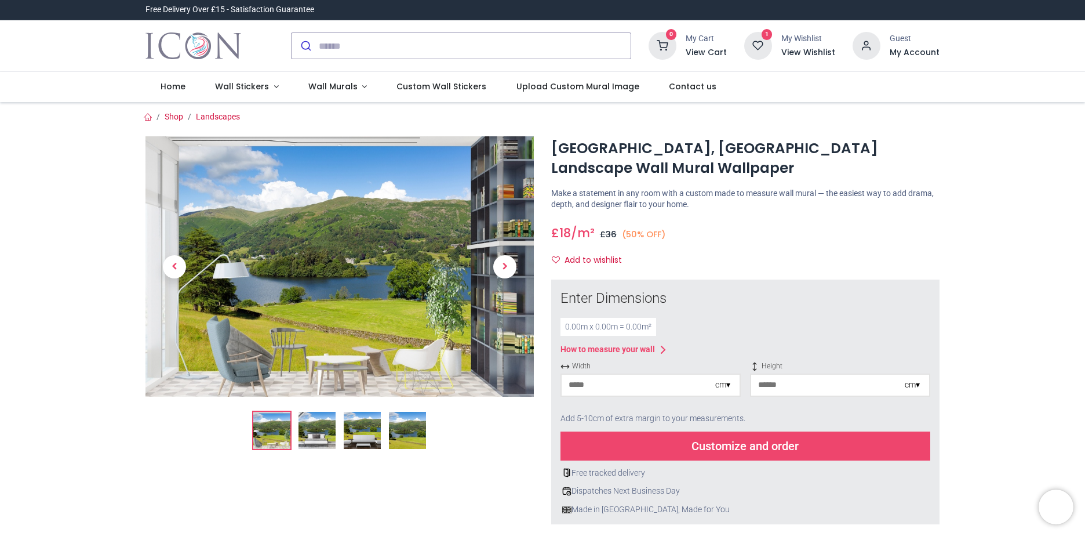
click at [400, 437] on img at bounding box center [407, 430] width 37 height 37
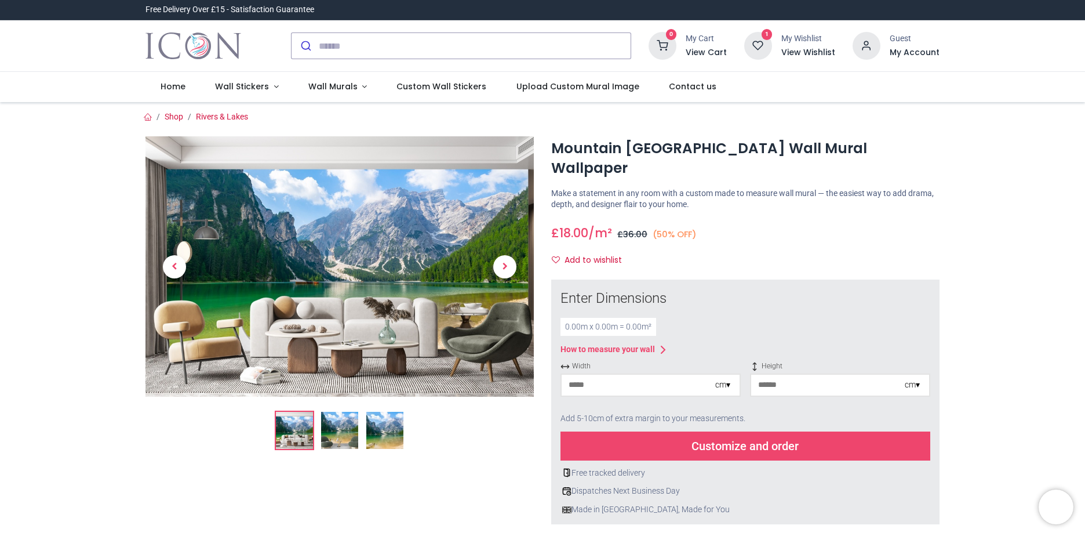
click at [340, 440] on img at bounding box center [339, 430] width 37 height 37
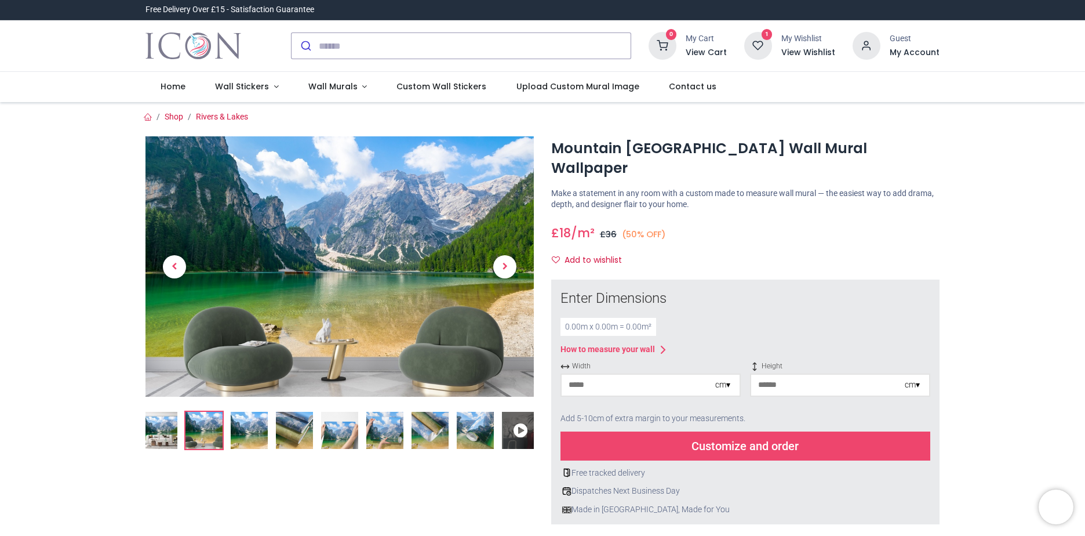
click at [278, 434] on img at bounding box center [294, 430] width 37 height 37
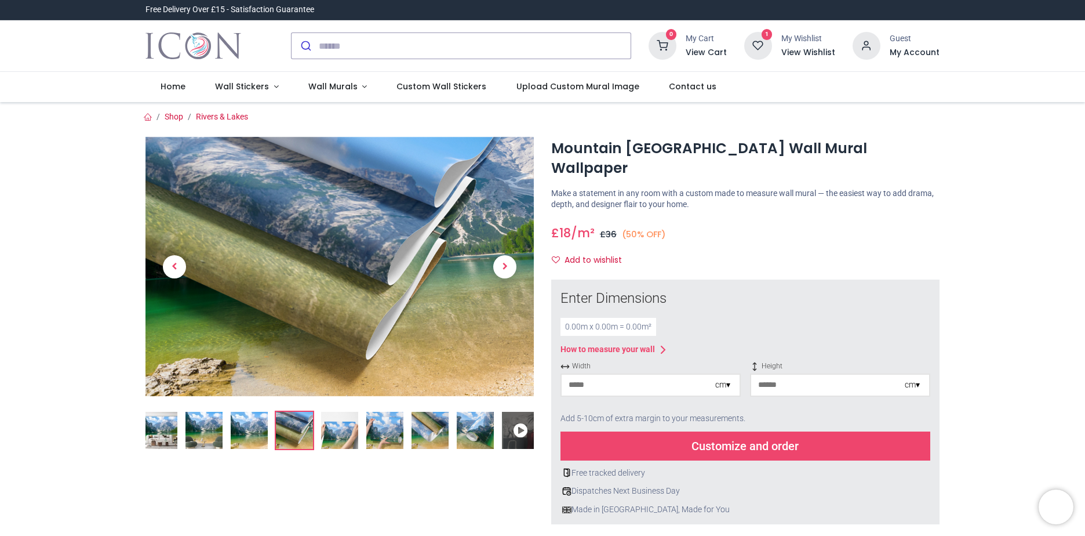
click at [264, 438] on img at bounding box center [249, 430] width 37 height 37
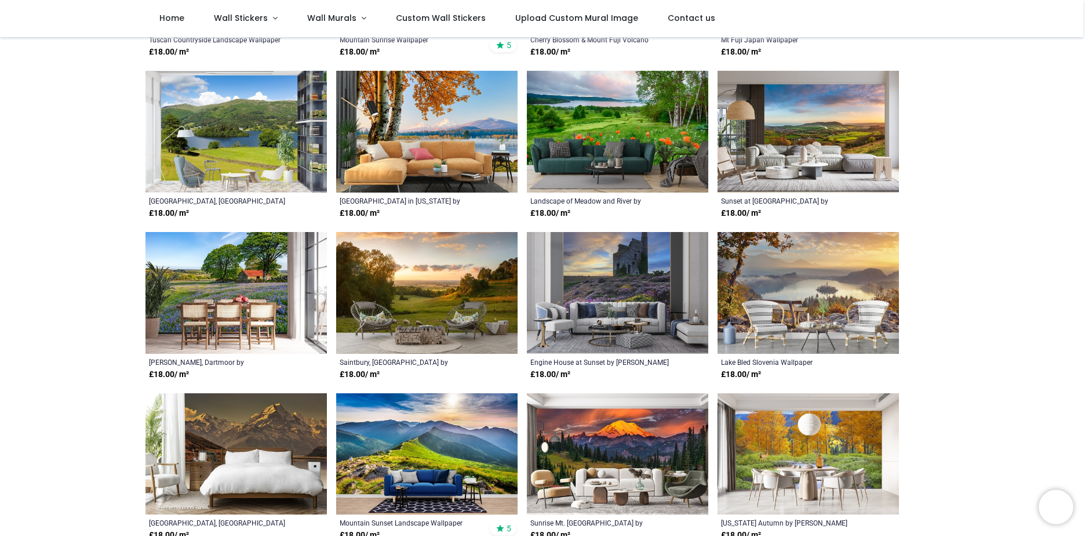
scroll to position [464, 0]
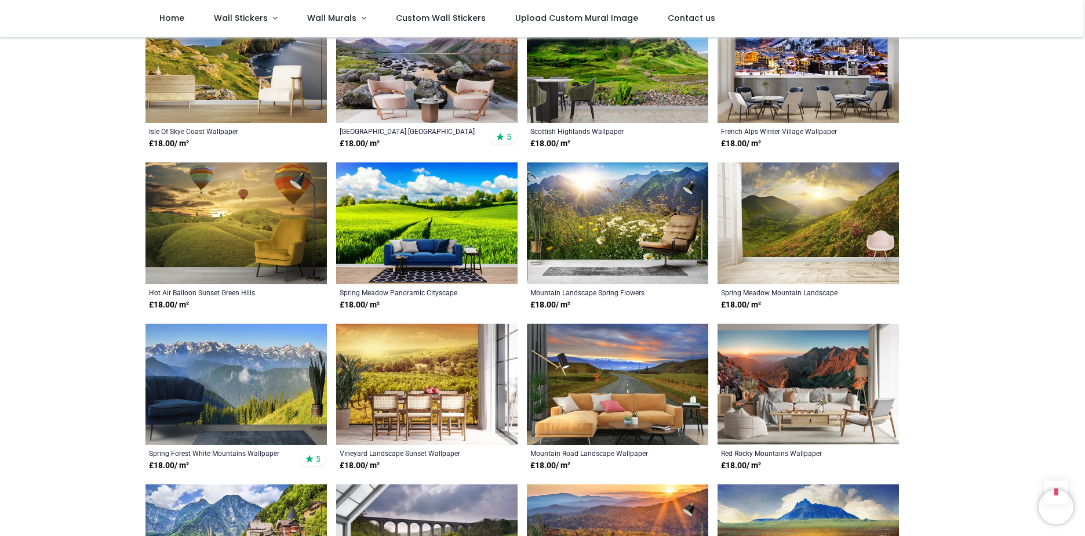
scroll to position [2087, 0]
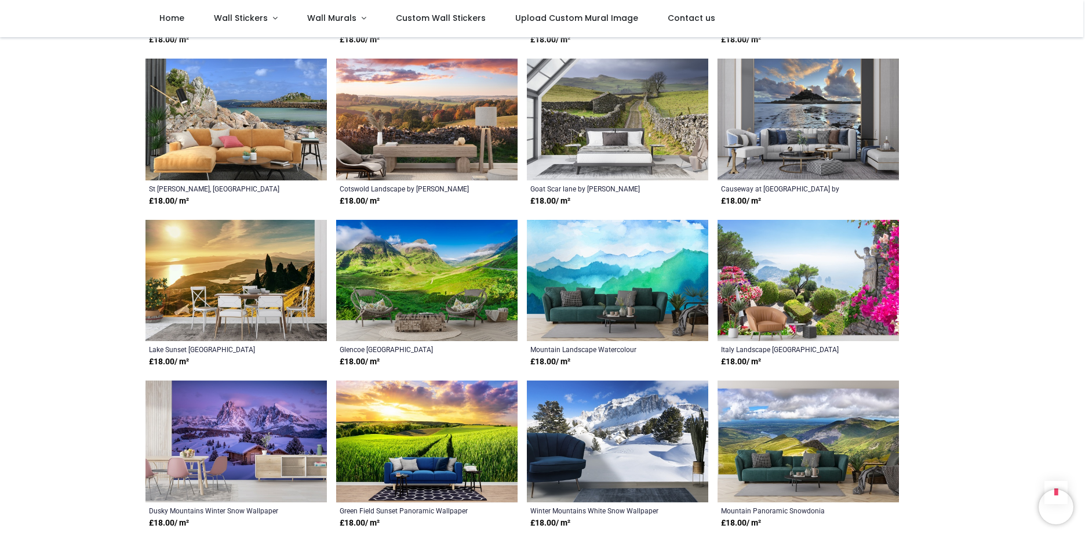
scroll to position [2492, 0]
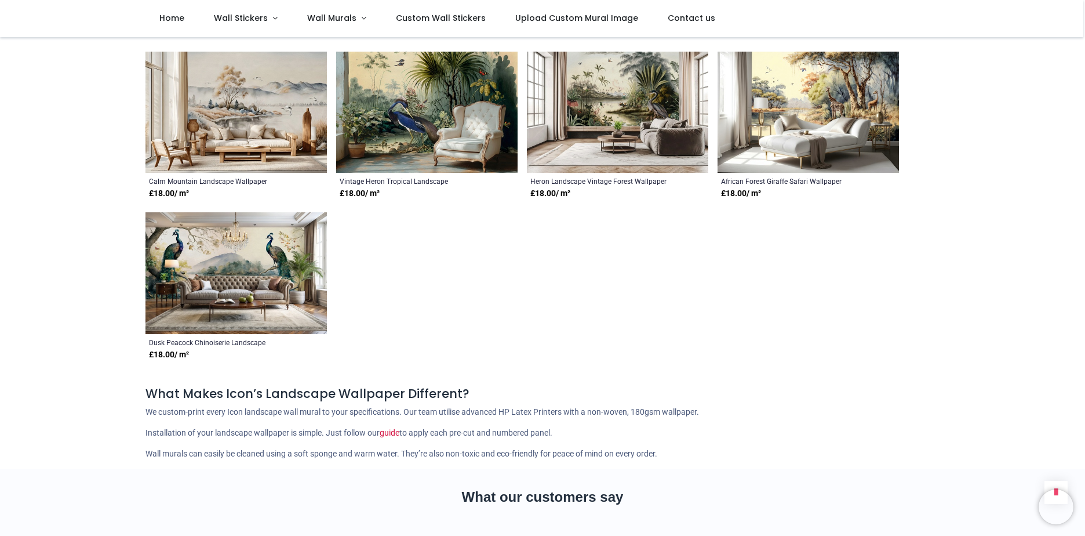
scroll to position [3767, 0]
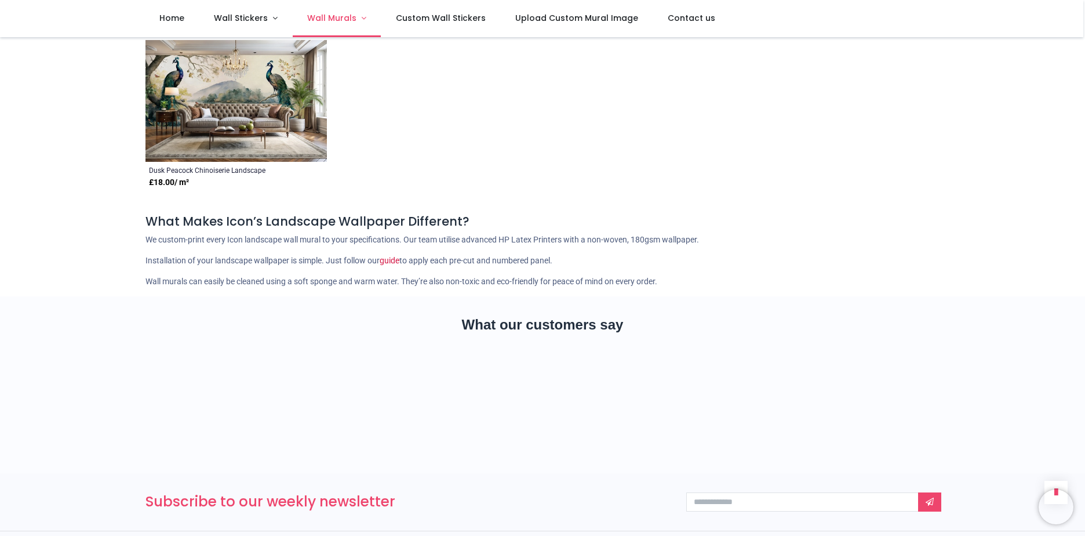
click at [346, 21] on span "Wall Murals" at bounding box center [331, 18] width 49 height 12
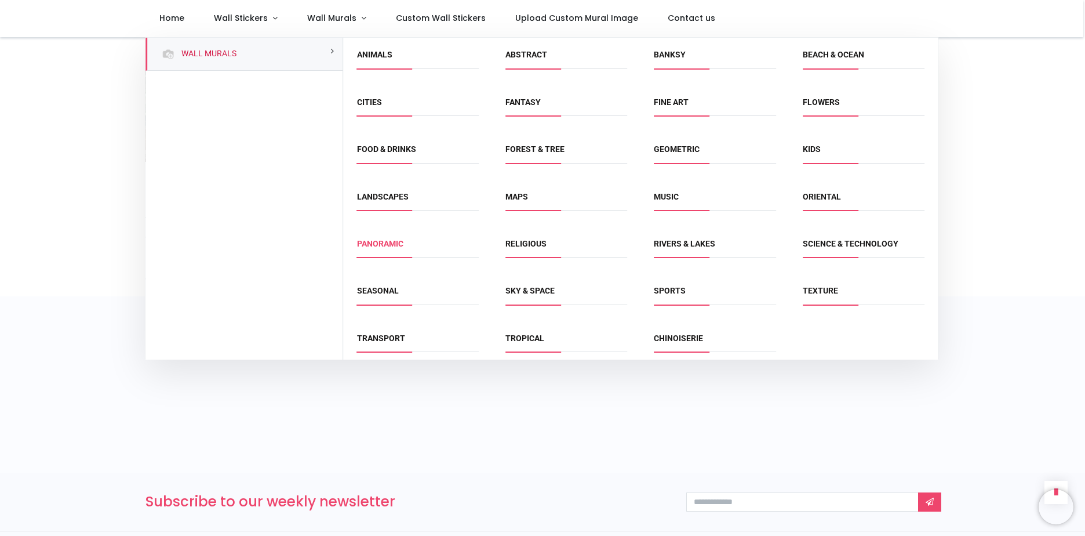
click at [383, 246] on link "Panoramic" at bounding box center [380, 243] width 46 height 9
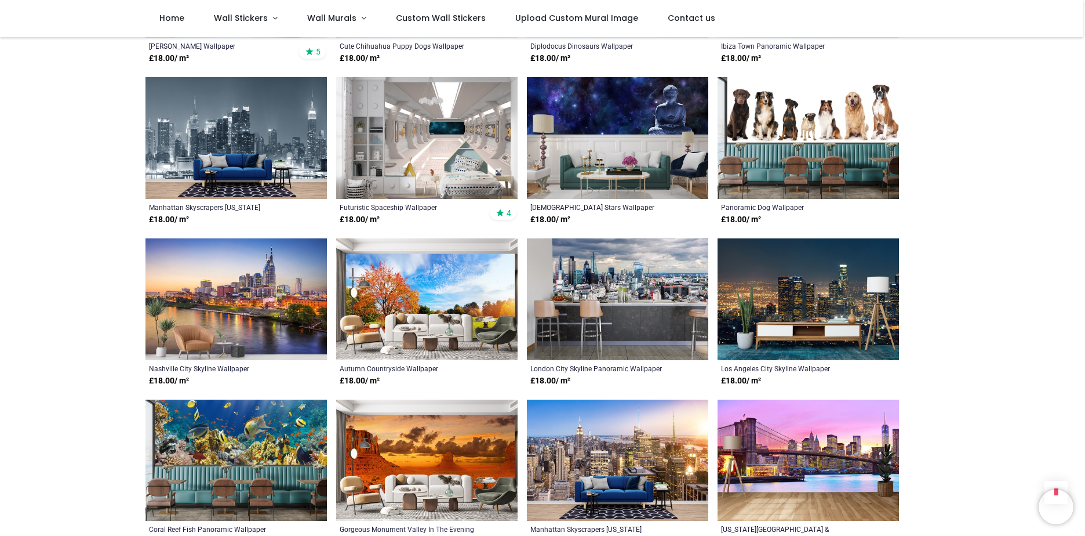
scroll to position [696, 0]
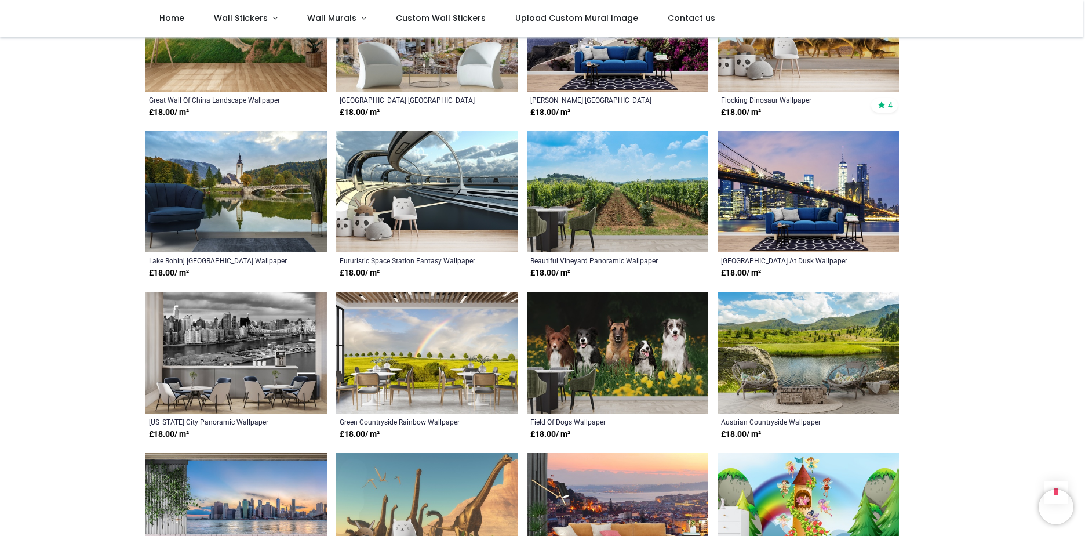
scroll to position [1449, 0]
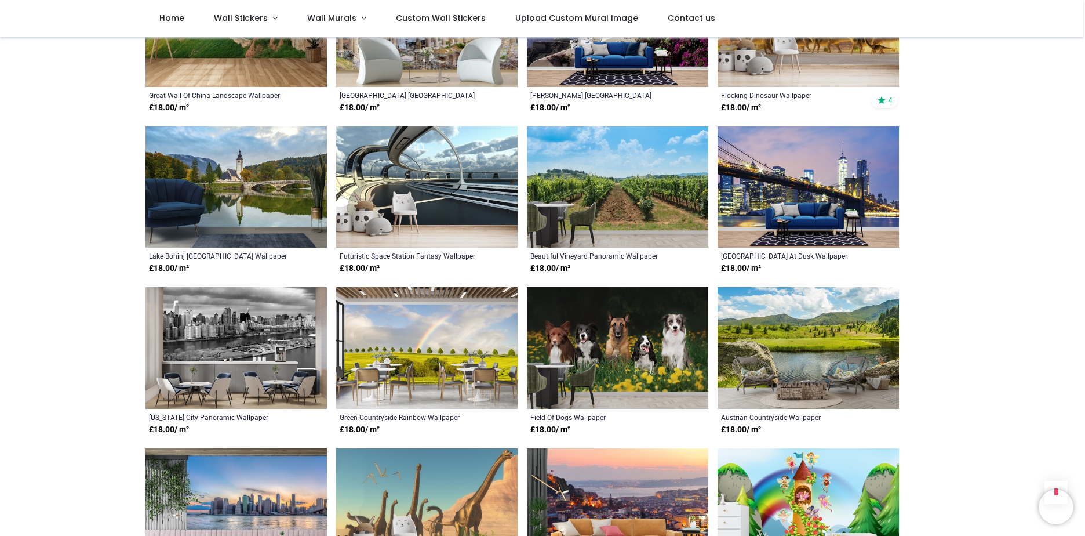
click at [434, 320] on img at bounding box center [426, 348] width 181 height 122
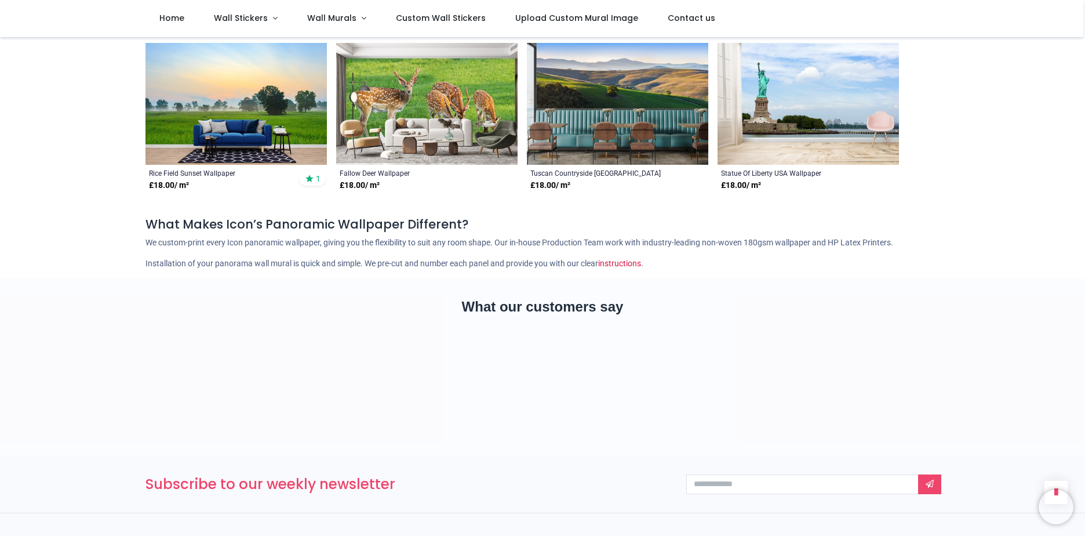
scroll to position [2202, 0]
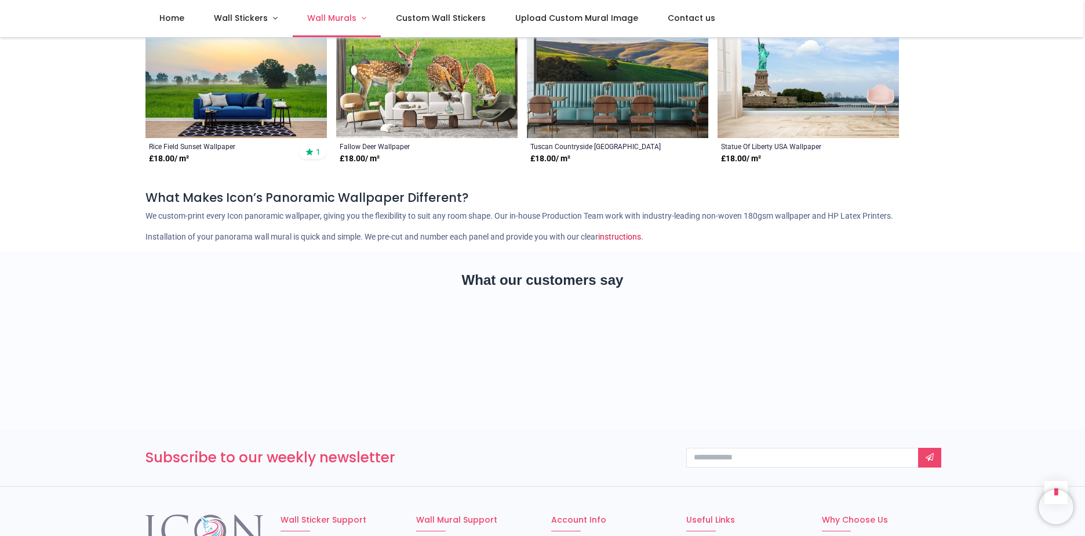
click at [342, 18] on span "Wall Murals" at bounding box center [331, 18] width 49 height 12
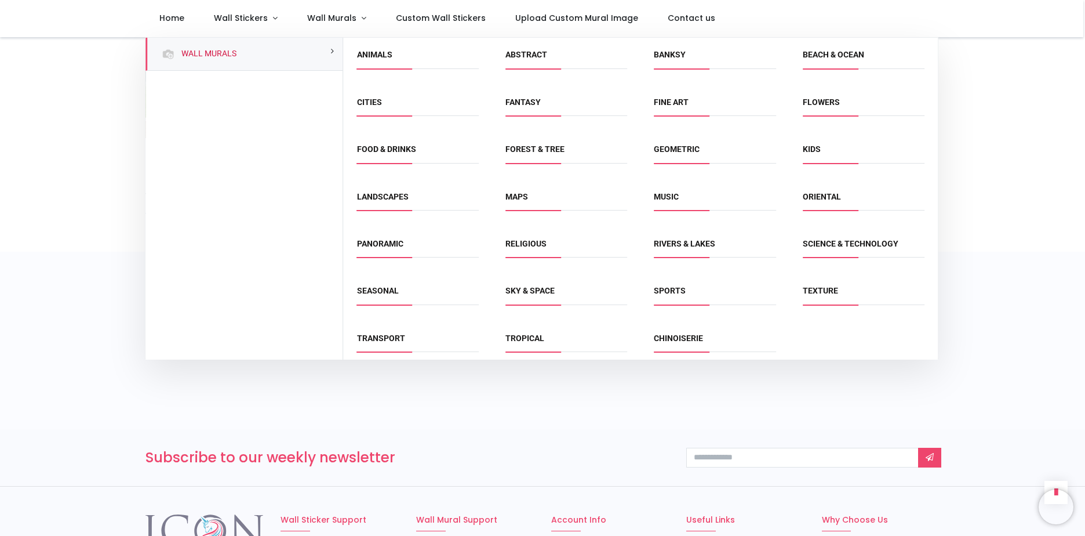
click at [838, 93] on div "Flowers" at bounding box center [863, 108] width 148 height 47
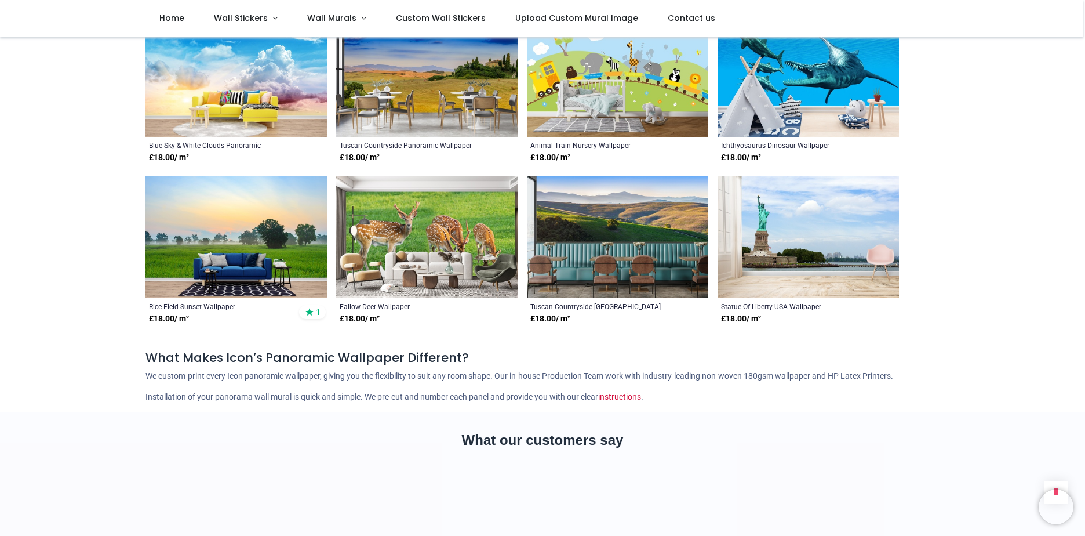
scroll to position [1797, 0]
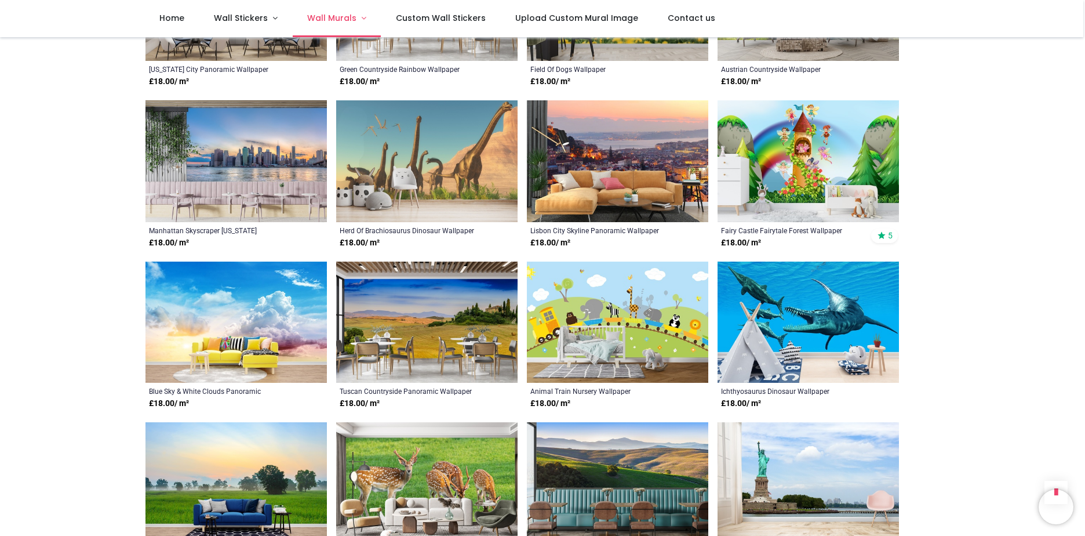
click at [358, 17] on link "Wall Murals" at bounding box center [337, 18] width 89 height 37
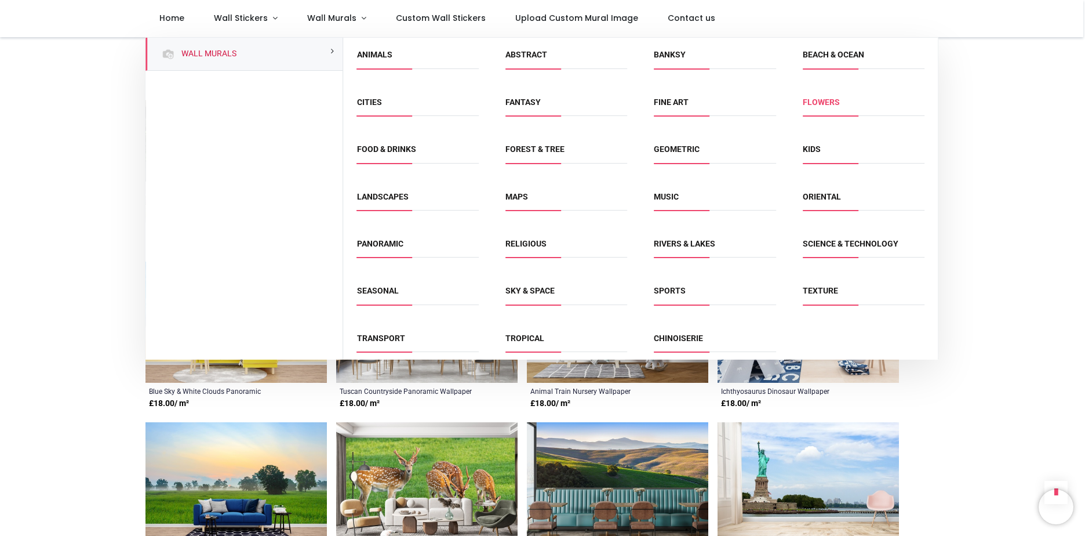
click at [814, 103] on link "Flowers" at bounding box center [821, 101] width 37 height 9
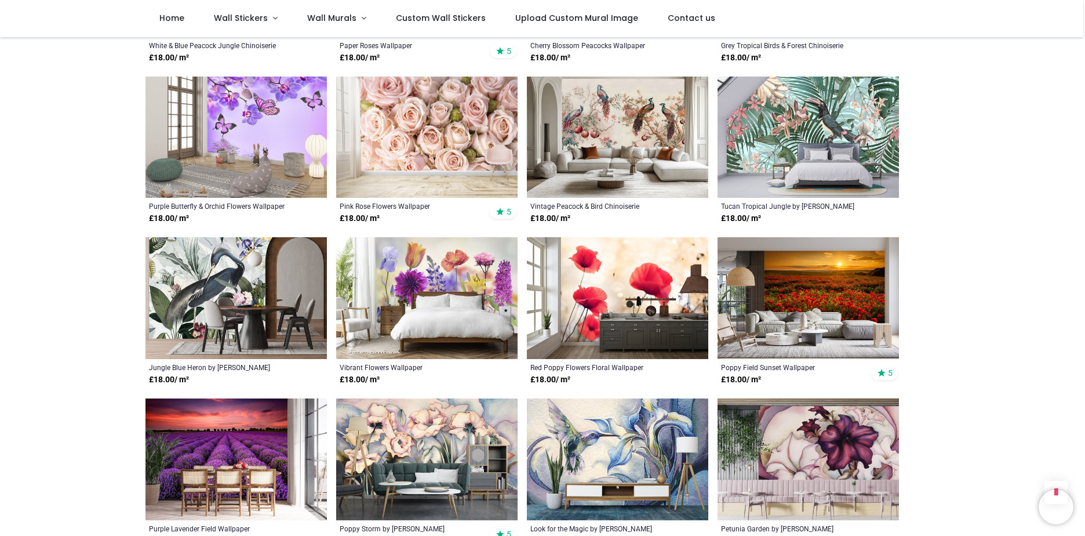
scroll to position [696, 0]
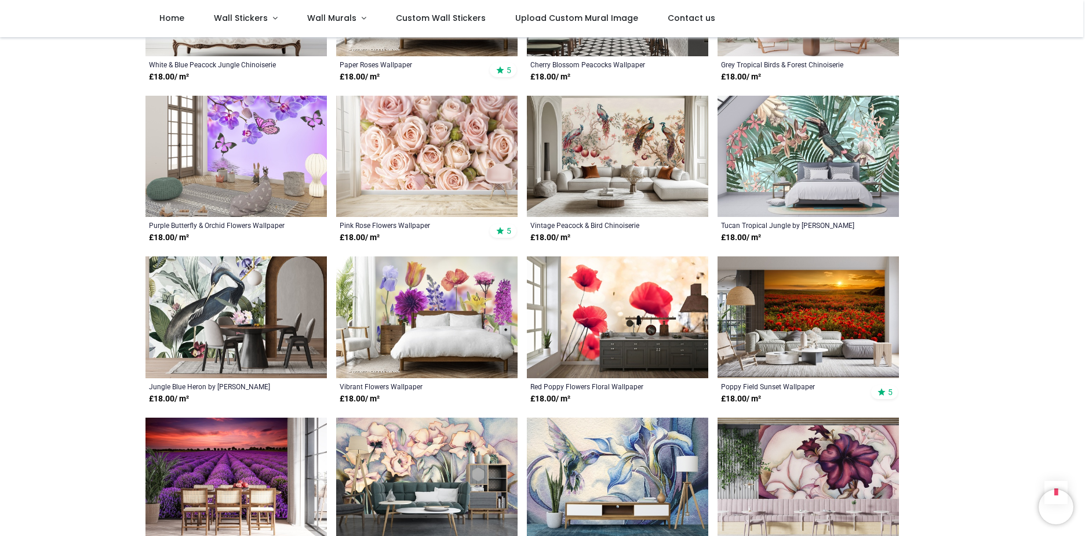
click at [838, 291] on img at bounding box center [808, 317] width 181 height 122
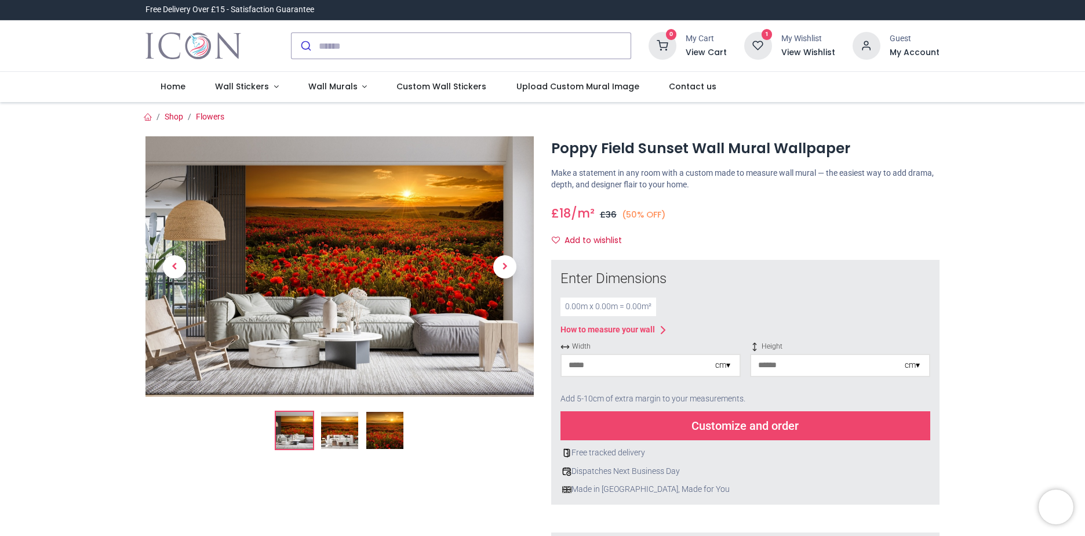
click at [376, 442] on img at bounding box center [384, 430] width 37 height 37
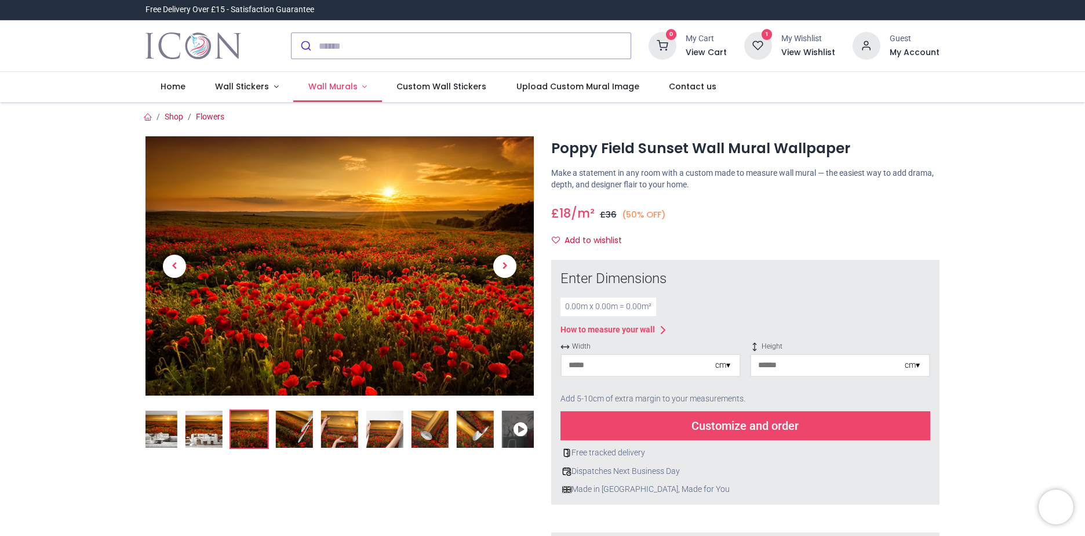
click at [362, 91] on link "Wall Murals" at bounding box center [337, 87] width 89 height 30
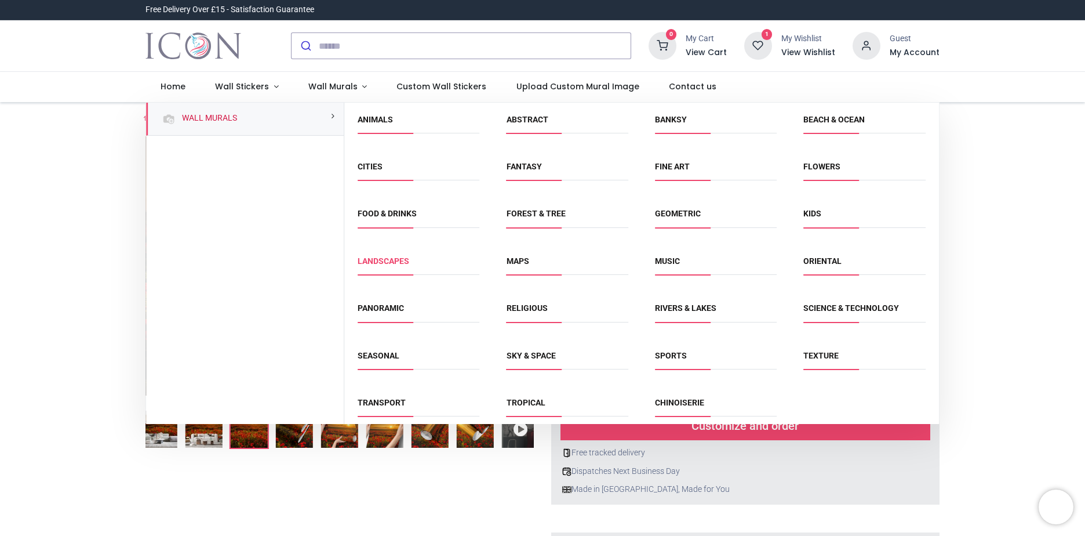
click at [395, 263] on link "Landscapes" at bounding box center [384, 260] width 52 height 9
